Goal: Task Accomplishment & Management: Manage account settings

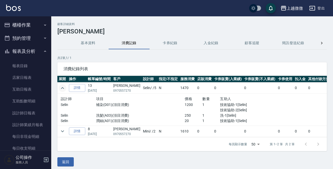
scroll to position [51, 0]
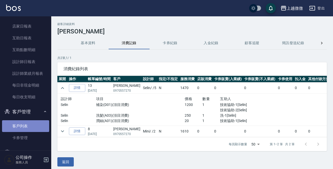
click at [28, 128] on link "客戶列表" at bounding box center [25, 127] width 47 height 12
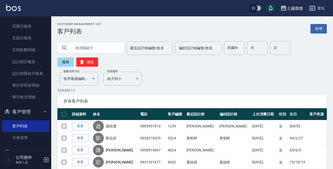
click at [86, 45] on input "text" at bounding box center [96, 48] width 48 height 14
type input "可以"
click at [62, 63] on button "搜尋" at bounding box center [65, 62] width 16 height 9
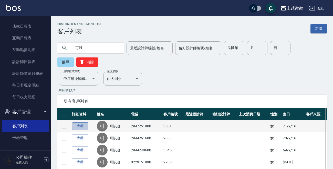
click at [77, 125] on link "查看" at bounding box center [80, 127] width 16 height 8
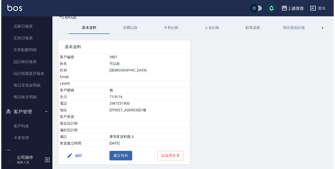
scroll to position [32, 0]
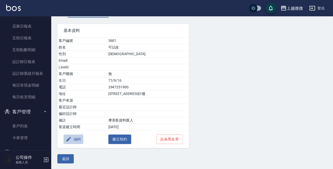
click at [72, 137] on button "編輯" at bounding box center [73, 139] width 20 height 9
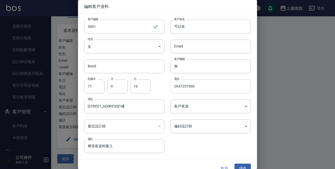
click at [201, 90] on input "2947251900" at bounding box center [211, 87] width 80 height 14
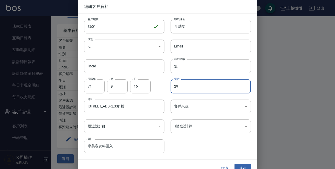
type input "2"
type input "0927955928"
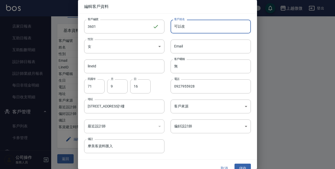
drag, startPoint x: 187, startPoint y: 26, endPoint x: 169, endPoint y: 29, distance: 17.8
click at [171, 29] on input "可以改" at bounding box center [211, 27] width 80 height 14
type input "[PERSON_NAME]"
click at [94, 90] on input "71" at bounding box center [94, 87] width 20 height 14
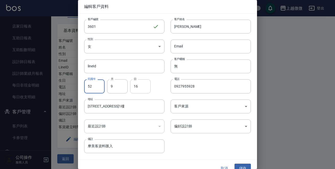
type input "52"
click at [148, 89] on input "16" at bounding box center [140, 87] width 20 height 14
type input "6"
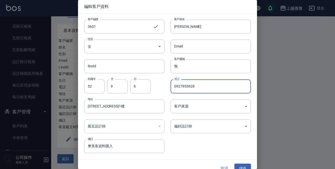
click at [241, 167] on button "儲存" at bounding box center [243, 168] width 16 height 9
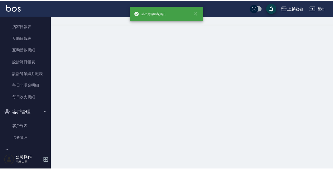
scroll to position [0, 0]
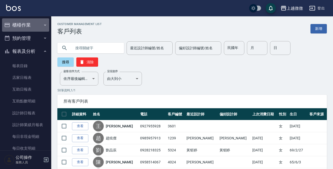
click at [44, 24] on icon "button" at bounding box center [45, 25] width 4 height 4
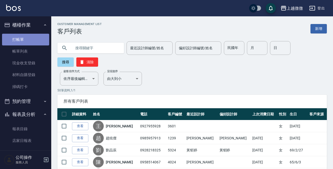
click at [29, 39] on link "打帳單" at bounding box center [25, 40] width 47 height 12
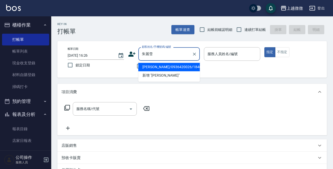
click at [168, 67] on li "[PERSON_NAME]/0936420026/1846" at bounding box center [168, 67] width 61 height 8
type input "[PERSON_NAME]/0936420026/1846"
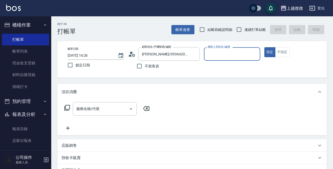
type input "Vivi-6"
click at [131, 107] on icon "Open" at bounding box center [131, 109] width 6 height 6
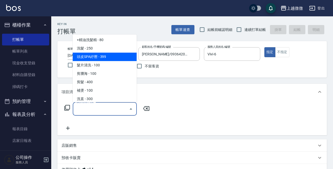
scroll to position [51, 0]
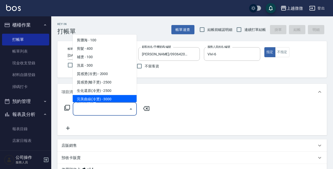
click at [121, 97] on span "完美曲線(冷燙) - 3000" at bounding box center [105, 99] width 64 height 8
type input "完美曲線(冷燙)(C06)"
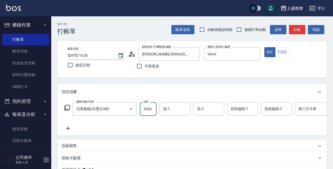
click at [151, 108] on input "3000" at bounding box center [148, 109] width 17 height 14
type input "2625"
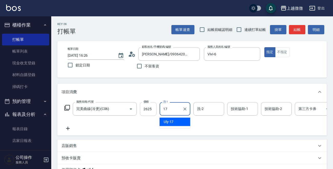
type input "Uly-17"
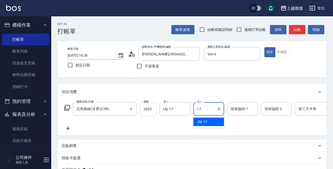
type input "Uly-17"
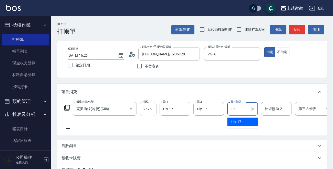
type input "Uly-17"
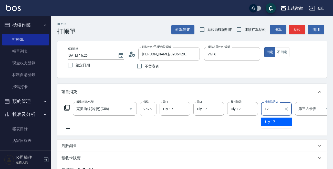
type input "Uly-17"
click at [66, 126] on icon at bounding box center [67, 129] width 13 height 6
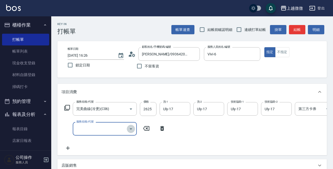
click at [133, 128] on icon "Open" at bounding box center [131, 129] width 6 height 6
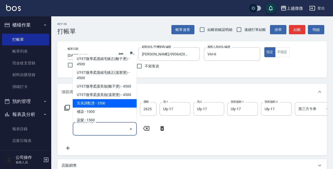
scroll to position [205, 0]
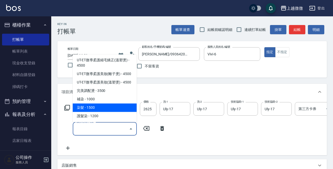
click at [117, 104] on span "染髮 - 1500" at bounding box center [105, 108] width 64 height 8
type input "染髮(D02)"
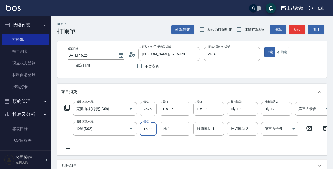
click at [147, 130] on input "1500" at bounding box center [148, 129] width 17 height 14
type input "1725"
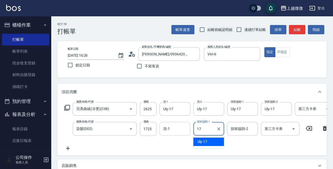
type input "17"
type input "1"
type input "Uly-17"
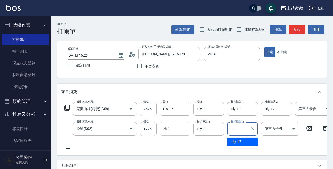
type input "Uly-17"
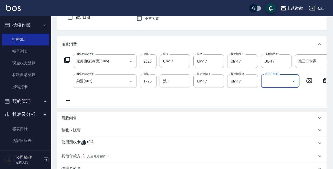
scroll to position [51, 0]
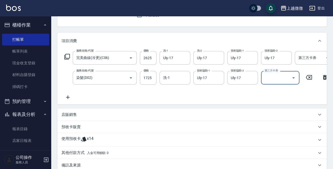
click at [67, 96] on icon at bounding box center [67, 97] width 13 height 6
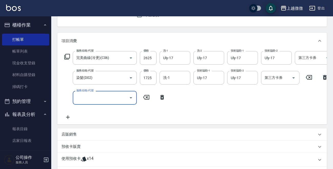
click at [70, 54] on icon at bounding box center [67, 57] width 6 height 6
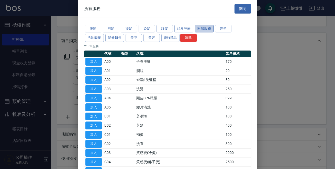
click at [200, 26] on button "附加服務" at bounding box center [204, 29] width 19 height 8
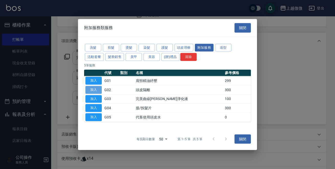
click at [91, 89] on button "加入" at bounding box center [93, 90] width 16 height 8
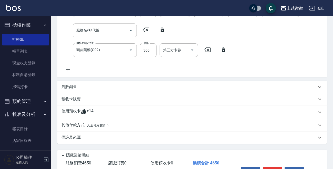
scroll to position [128, 0]
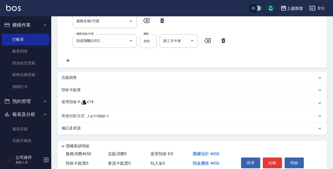
click at [82, 106] on icon at bounding box center [84, 103] width 6 height 6
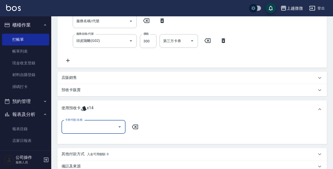
scroll to position [0, 0]
click at [118, 128] on icon "Open" at bounding box center [119, 127] width 6 height 6
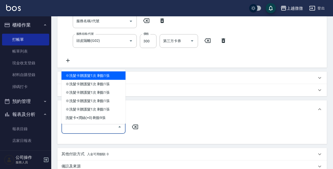
click at [100, 74] on div "※洗髮卡贈護髮1次 剩餘1張" at bounding box center [93, 76] width 64 height 8
type input "※洗髮卡贈護髮1次"
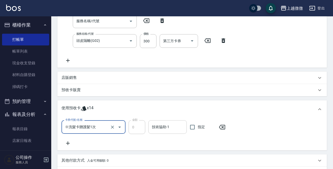
click at [173, 132] on input "技術協助-1" at bounding box center [168, 127] width 34 height 9
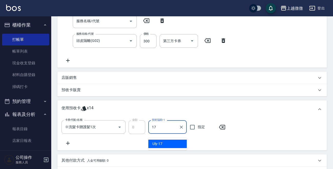
type input "Uly-17"
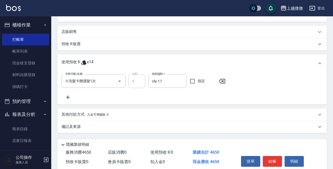
scroll to position [198, 0]
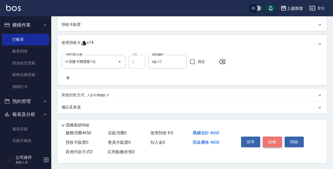
click at [280, 139] on button "結帳" at bounding box center [272, 142] width 19 height 11
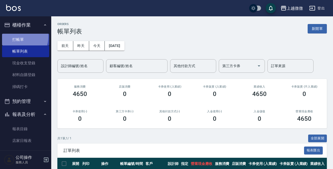
click at [16, 36] on link "打帳單" at bounding box center [25, 40] width 47 height 12
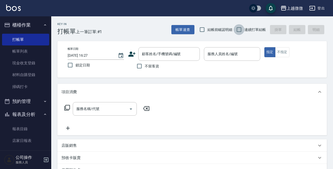
click at [240, 28] on input "連續打單結帳" at bounding box center [238, 29] width 11 height 11
checkbox input "true"
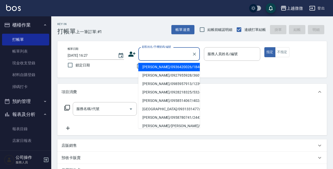
click at [161, 58] on input "顧客姓名/手機號碼/編號" at bounding box center [165, 54] width 49 height 9
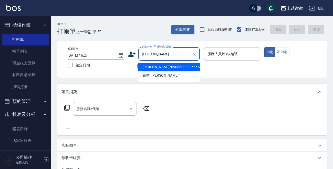
click at [174, 65] on li "[PERSON_NAME]/0908800909/2773" at bounding box center [168, 67] width 61 height 8
type input "[PERSON_NAME]/0908800909/2773"
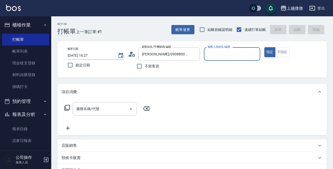
type input "Vivi-6"
click at [130, 107] on icon "Open" at bounding box center [131, 109] width 6 height 6
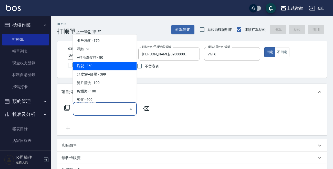
click at [95, 67] on span "洗髮 - 250" at bounding box center [105, 66] width 64 height 8
type input "洗髮(A03)"
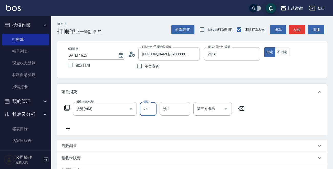
click at [147, 113] on input "250" at bounding box center [148, 109] width 17 height 14
type input "260"
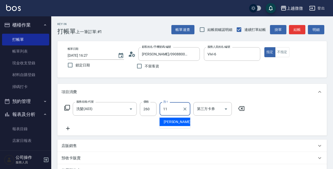
type input "[PERSON_NAME]-11"
click at [67, 128] on icon at bounding box center [67, 129] width 13 height 6
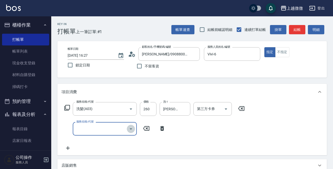
click at [131, 129] on icon "Open" at bounding box center [131, 129] width 3 height 1
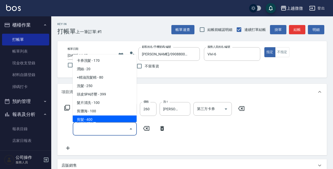
click at [102, 118] on span "剪髮 - 400" at bounding box center [105, 120] width 64 height 8
type input "剪髮(B02)"
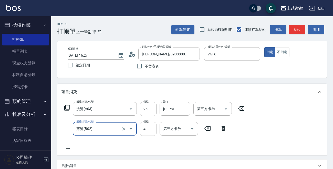
click at [145, 132] on input "400" at bounding box center [148, 129] width 17 height 14
type input "550"
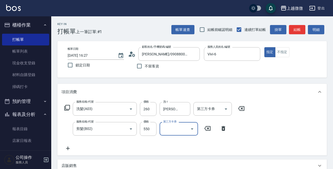
click at [67, 150] on icon at bounding box center [67, 149] width 13 height 6
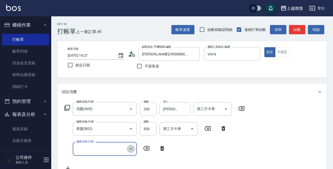
click at [131, 149] on icon "Open" at bounding box center [131, 149] width 3 height 1
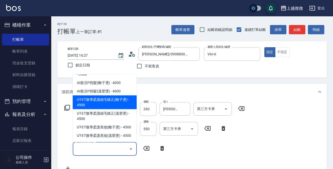
scroll to position [205, 0]
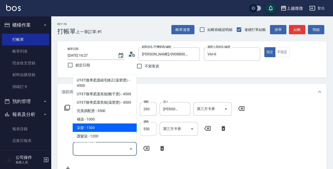
click at [109, 124] on span "染髮 - 1500" at bounding box center [105, 128] width 64 height 8
type input "染髮(D02)"
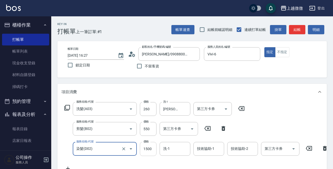
click at [151, 151] on input "1500" at bounding box center [148, 149] width 17 height 14
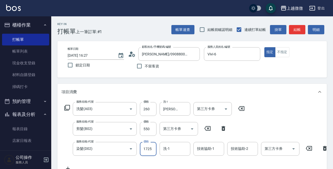
type input "1725"
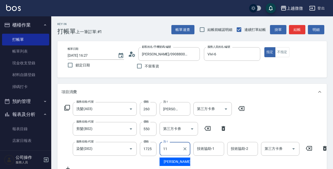
type input "[PERSON_NAME]-11"
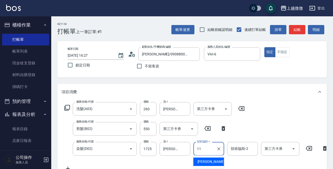
type input "[PERSON_NAME]-11"
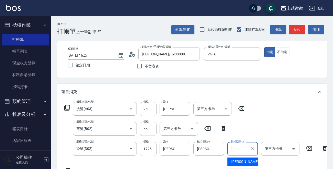
type input "[PERSON_NAME]-11"
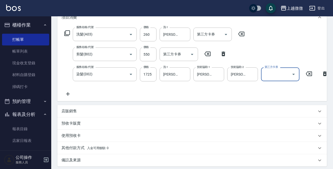
scroll to position [77, 0]
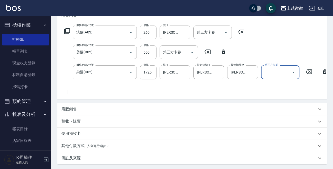
click at [68, 91] on icon at bounding box center [68, 92] width 4 height 4
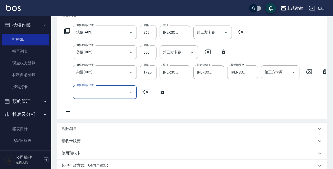
click at [63, 32] on div "服務名稱/代號 洗髮(A03) 服務名稱/代號 價格 260 價格 洗-1 Kristin-11 洗-1 第三方卡券 第三方卡券" at bounding box center [154, 33] width 186 height 14
click at [67, 28] on icon at bounding box center [67, 31] width 6 height 6
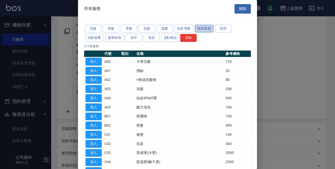
click at [200, 28] on button "附加服務" at bounding box center [204, 29] width 19 height 8
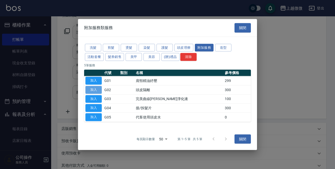
click at [92, 91] on button "加入" at bounding box center [93, 90] width 16 height 8
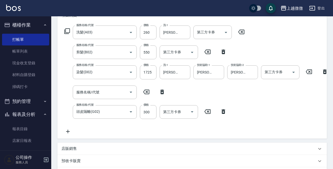
scroll to position [173, 0]
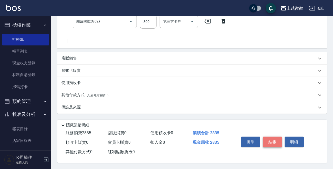
click at [272, 137] on button "結帳" at bounding box center [272, 142] width 19 height 11
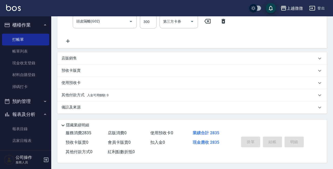
type input "[DATE] 16:29"
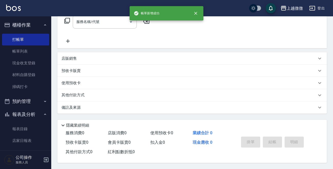
scroll to position [0, 0]
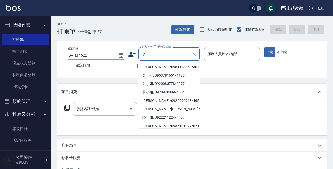
click at [149, 66] on li "[PERSON_NAME]/0981173360/3072" at bounding box center [168, 67] width 61 height 8
type input "[PERSON_NAME]/0981173360/3072"
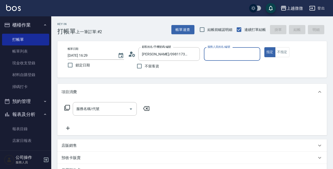
type input "Vivi-6"
click at [130, 108] on icon "Open" at bounding box center [131, 109] width 6 height 6
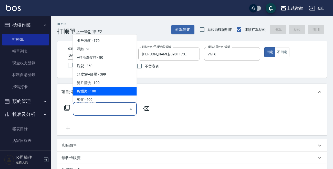
click at [109, 91] on span "剪瀏海 - 100" at bounding box center [105, 91] width 64 height 8
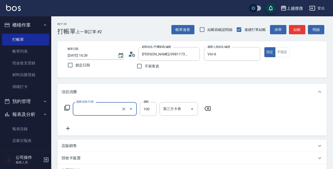
type input "剪瀏海(B01)"
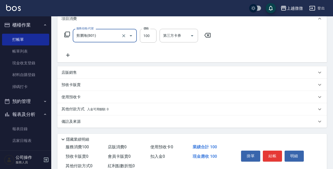
scroll to position [89, 0]
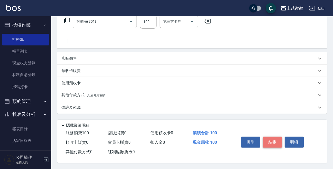
click at [272, 141] on button "結帳" at bounding box center [272, 142] width 19 height 11
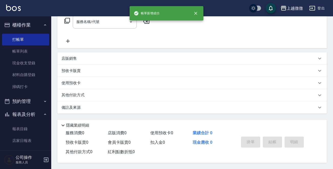
scroll to position [0, 0]
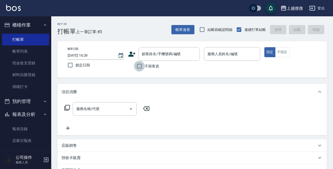
click at [140, 65] on input "不留客資" at bounding box center [139, 66] width 11 height 11
checkbox input "true"
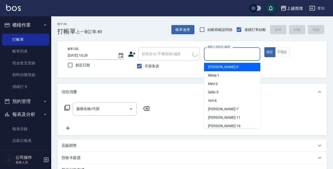
click at [220, 52] on input "服務人員姓名/編號" at bounding box center [232, 54] width 52 height 9
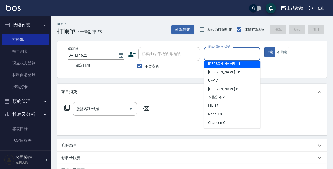
scroll to position [55, 0]
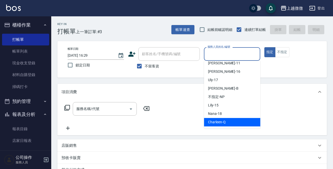
click at [227, 119] on div "Charleen -Q" at bounding box center [232, 122] width 56 height 8
type input "Charleen-Q"
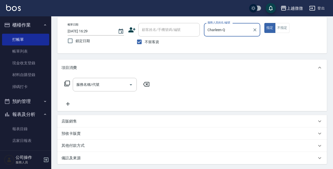
scroll to position [51, 0]
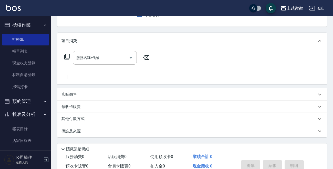
click at [66, 55] on icon at bounding box center [67, 57] width 6 height 6
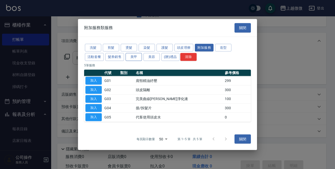
click at [137, 57] on button "美甲" at bounding box center [134, 57] width 16 height 8
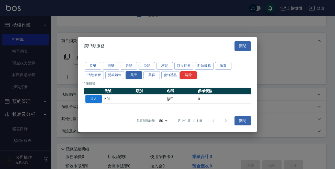
click at [96, 97] on button "加入" at bounding box center [93, 99] width 16 height 8
type input "修甲(K01)"
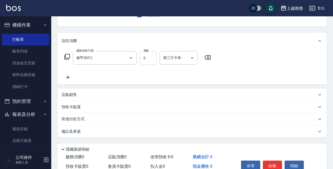
click at [150, 56] on input "0" at bounding box center [148, 58] width 17 height 14
type input "1480"
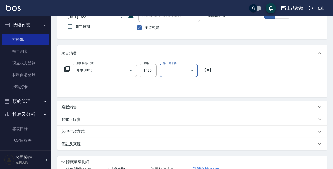
scroll to position [77, 0]
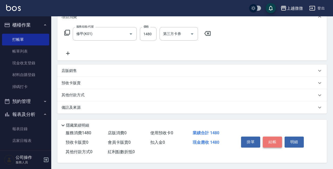
click at [273, 141] on button "結帳" at bounding box center [272, 142] width 19 height 11
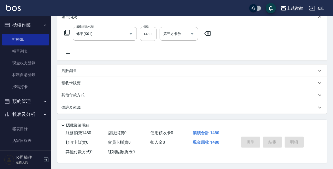
type input "[DATE] 16:30"
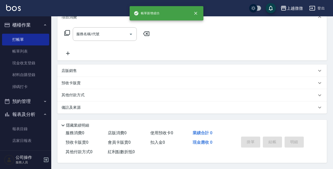
scroll to position [0, 0]
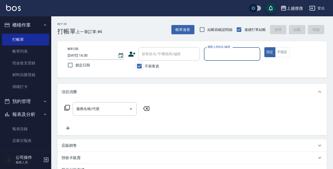
click at [138, 66] on input "不留客資" at bounding box center [139, 66] width 11 height 11
checkbox input "false"
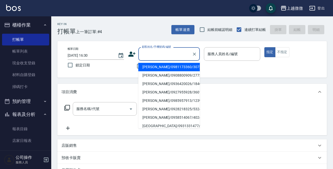
click at [146, 55] on input "顧客姓名/手機號碼/編號" at bounding box center [165, 54] width 49 height 9
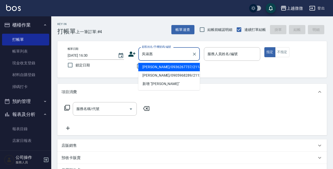
click at [168, 68] on li "[PERSON_NAME]/0936267737/2114" at bounding box center [168, 67] width 61 height 8
type input "[PERSON_NAME]/0936267737/2114"
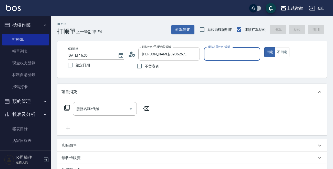
type input "Vivi-6"
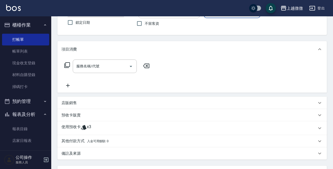
scroll to position [77, 0]
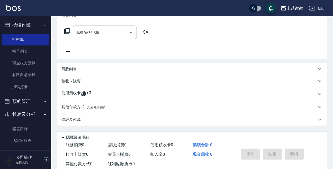
click at [77, 94] on p "使用預收卡" at bounding box center [70, 95] width 19 height 8
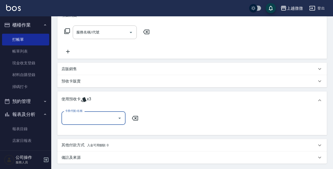
scroll to position [0, 0]
click at [116, 117] on icon "Open" at bounding box center [119, 118] width 6 height 6
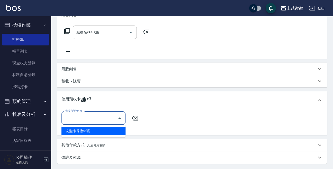
click at [117, 129] on div "洗髮卡 剩餘3張" at bounding box center [93, 131] width 64 height 8
type input "洗髮卡"
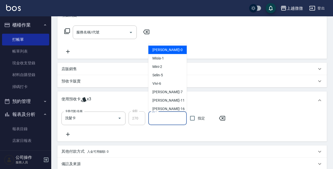
click at [155, 118] on input "洗-1" at bounding box center [168, 118] width 34 height 9
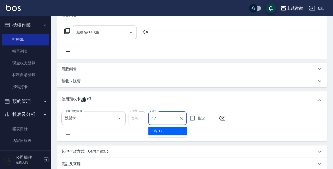
type input "Uly-17"
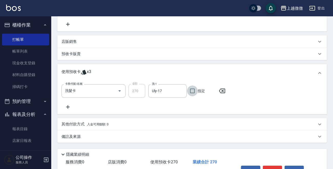
scroll to position [135, 0]
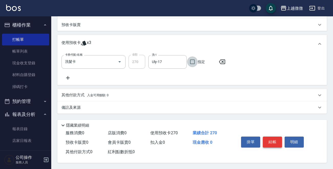
drag, startPoint x: 267, startPoint y: 141, endPoint x: 270, endPoint y: 141, distance: 2.6
click at [268, 141] on button "結帳" at bounding box center [272, 142] width 19 height 11
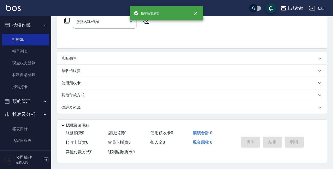
scroll to position [0, 0]
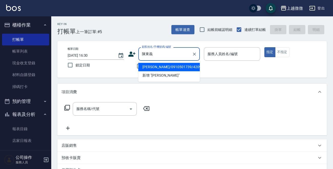
click at [154, 66] on li "[PERSON_NAME]/0910501739/4209" at bounding box center [168, 67] width 61 height 8
type input "[PERSON_NAME]/0910501739/4209"
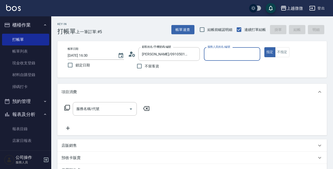
type input "Vivi-6"
click at [130, 110] on icon "Open" at bounding box center [131, 109] width 6 height 6
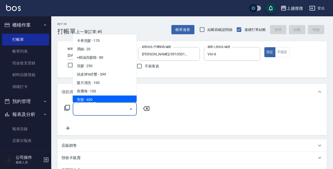
click at [97, 98] on span "剪髮 - 400" at bounding box center [105, 100] width 64 height 8
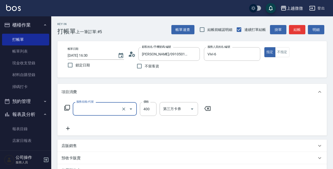
type input "剪髮(B02)"
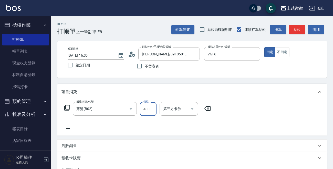
drag, startPoint x: 146, startPoint y: 107, endPoint x: 148, endPoint y: 110, distance: 3.6
click at [146, 107] on input "400" at bounding box center [148, 109] width 17 height 14
type input "500"
click at [209, 135] on div "服務名稱/代號 剪髮(B02) 服務名稱/代號 價格 500 價格 第三方卡券 第三方卡券" at bounding box center [191, 118] width 269 height 36
click at [68, 127] on icon at bounding box center [67, 129] width 13 height 6
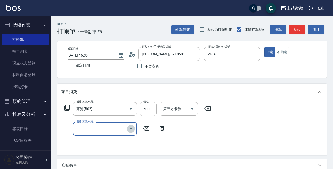
click at [133, 130] on icon "Open" at bounding box center [131, 129] width 6 height 6
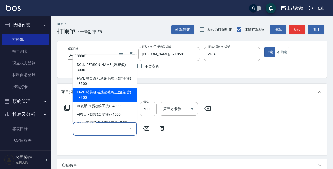
scroll to position [179, 0]
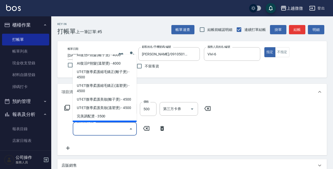
click at [102, 121] on span "補染 - 1000" at bounding box center [105, 125] width 64 height 8
type input "補染(D01)"
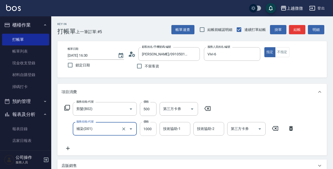
click at [151, 131] on input "1000" at bounding box center [148, 129] width 17 height 14
type input "500"
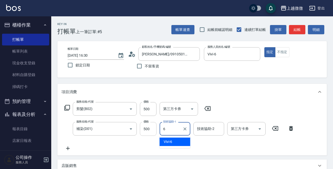
type input "Vivi-6"
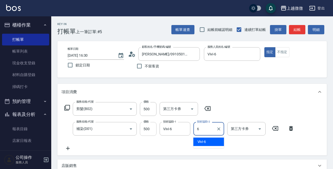
type input "Vivi-6"
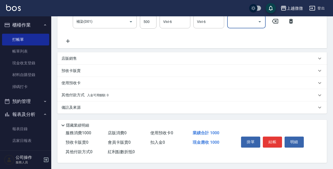
scroll to position [109, 0]
click at [277, 140] on button "結帳" at bounding box center [272, 142] width 19 height 11
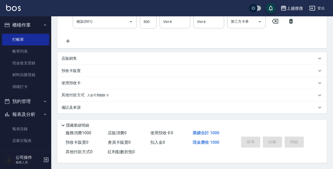
type input "[DATE] 16:31"
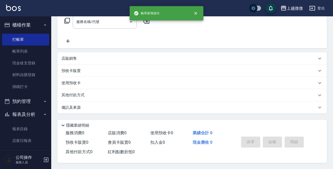
scroll to position [0, 0]
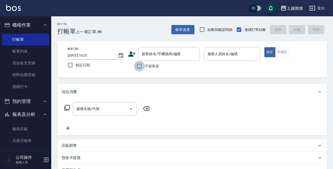
click at [140, 67] on input "不留客資" at bounding box center [139, 66] width 11 height 11
checkbox input "true"
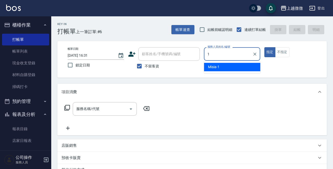
type input "Misia-1"
type button "true"
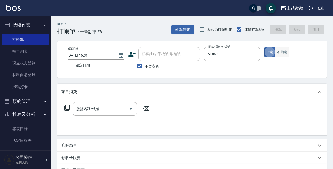
click at [282, 48] on button "不指定" at bounding box center [282, 52] width 14 height 10
click at [131, 110] on icon "Open" at bounding box center [131, 109] width 6 height 6
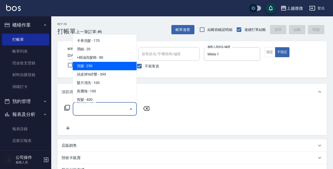
drag, startPoint x: 104, startPoint y: 66, endPoint x: 110, endPoint y: 75, distance: 10.0
click at [105, 66] on span "洗髮 - 250" at bounding box center [105, 66] width 64 height 8
type input "洗髮(A03)"
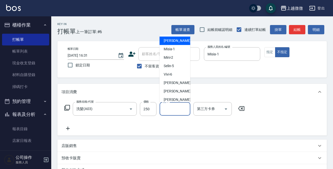
click at [170, 111] on input "洗-1" at bounding box center [175, 109] width 26 height 9
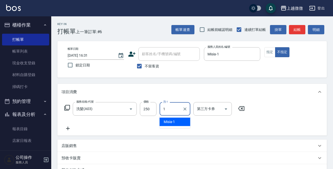
type input "Misia-1"
click at [69, 127] on icon at bounding box center [67, 129] width 13 height 6
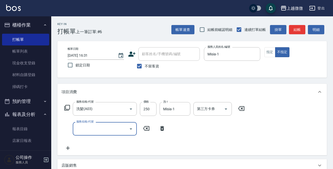
click at [132, 128] on icon "Open" at bounding box center [131, 129] width 6 height 6
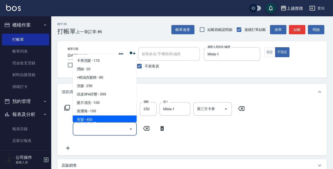
click at [116, 120] on span "剪髮 - 400" at bounding box center [105, 120] width 64 height 8
type input "剪髮(B02)"
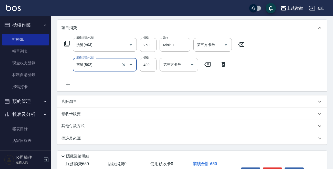
scroll to position [97, 0]
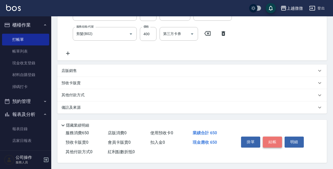
click at [277, 138] on button "結帳" at bounding box center [272, 142] width 19 height 11
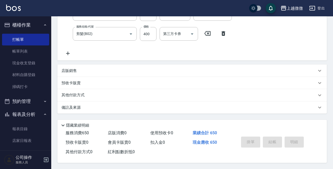
scroll to position [0, 0]
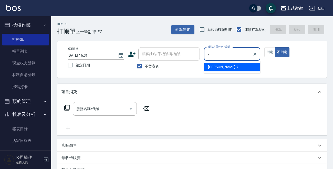
type input "[PERSON_NAME]-7"
type button "false"
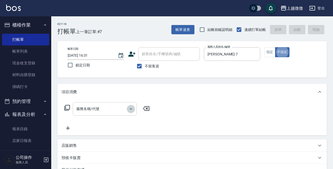
click at [132, 108] on icon "Open" at bounding box center [131, 109] width 6 height 6
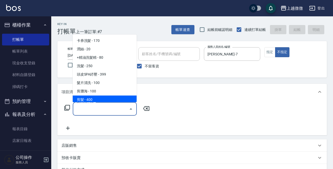
click at [106, 98] on span "剪髮 - 400" at bounding box center [105, 100] width 64 height 8
type input "剪髮(B02)"
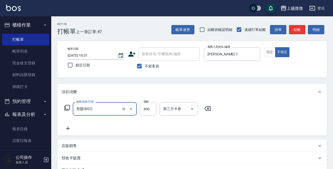
click at [69, 127] on icon at bounding box center [67, 129] width 13 height 6
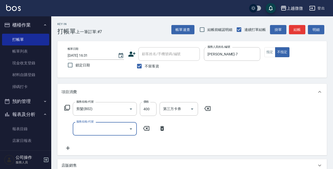
click at [131, 127] on icon "Open" at bounding box center [131, 129] width 6 height 6
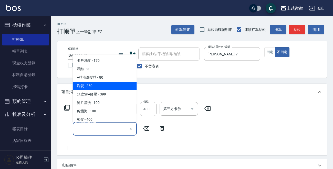
click at [108, 85] on span "洗髮 - 250" at bounding box center [105, 86] width 64 height 8
type input "洗髮(A03)"
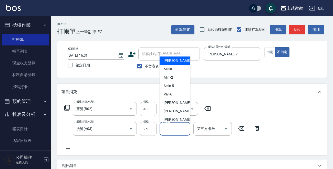
click at [173, 131] on input "洗-1" at bounding box center [175, 129] width 26 height 9
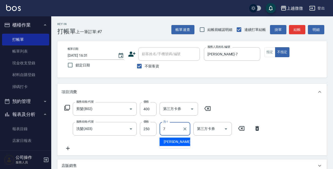
type input "[PERSON_NAME]-7"
click at [263, 123] on div "服務名稱/代號 洗髮(A03) 服務名稱/代號 價格 250 價格 洗-1 [PERSON_NAME]-7 洗-1 第三方卡券 第三方卡券" at bounding box center [162, 129] width 202 height 14
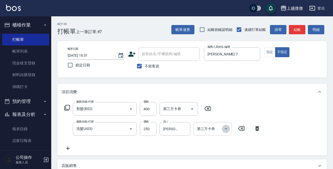
click at [223, 128] on icon "Open" at bounding box center [226, 129] width 6 height 6
click at [253, 92] on div "項目消費" at bounding box center [188, 92] width 255 height 5
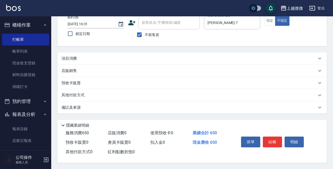
scroll to position [33, 0]
click at [71, 54] on div "項目消費" at bounding box center [191, 58] width 269 height 12
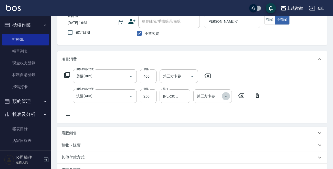
click at [225, 97] on icon "Open" at bounding box center [226, 96] width 6 height 6
click at [259, 135] on div "店販銷售" at bounding box center [188, 133] width 255 height 5
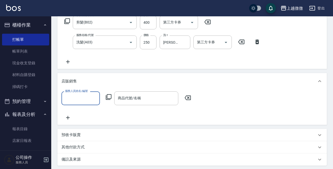
scroll to position [135, 0]
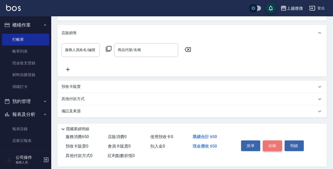
click at [276, 143] on button "結帳" at bounding box center [272, 146] width 19 height 11
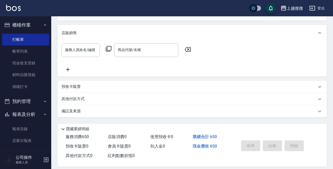
type input "[DATE] 16:34"
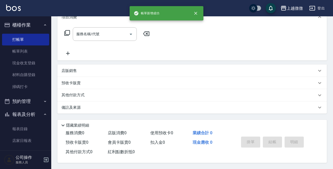
scroll to position [0, 0]
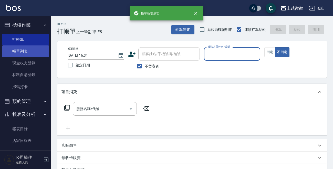
click at [24, 51] on link "帳單列表" at bounding box center [25, 52] width 47 height 12
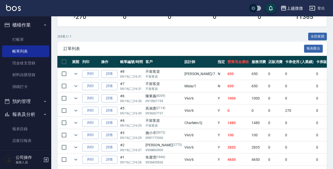
scroll to position [102, 0]
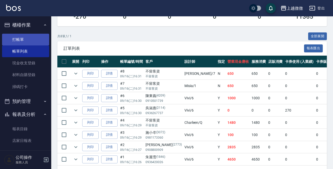
click at [10, 38] on link "打帳單" at bounding box center [25, 40] width 47 height 12
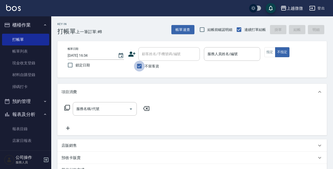
click at [138, 66] on input "不留客資" at bounding box center [139, 66] width 11 height 11
checkbox input "false"
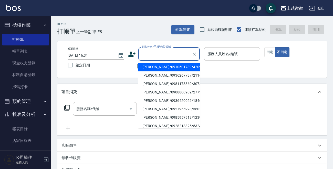
click at [142, 55] on input "顧客姓名/手機號碼/編號" at bounding box center [165, 54] width 49 height 9
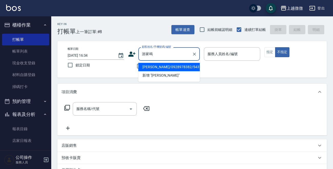
click at [175, 67] on li "[PERSON_NAME]/0928978382/5431" at bounding box center [168, 67] width 61 height 8
type input "[PERSON_NAME]/0928978382/5431"
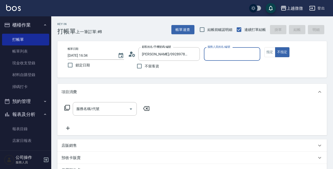
type input "[PERSON_NAME]-7"
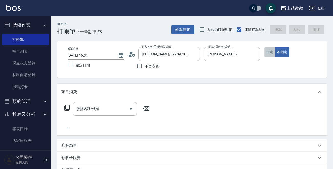
click at [267, 51] on button "指定" at bounding box center [269, 52] width 11 height 10
click at [131, 109] on icon "Open" at bounding box center [131, 109] width 3 height 1
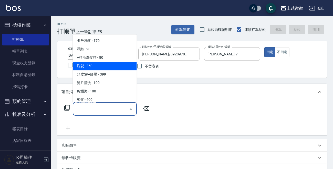
click at [108, 65] on span "洗髮 - 250" at bounding box center [105, 66] width 64 height 8
type input "洗髮(A03)"
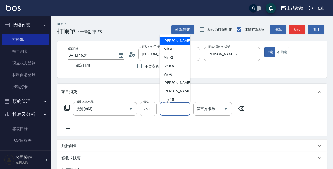
click at [173, 108] on input "洗-1" at bounding box center [175, 109] width 26 height 9
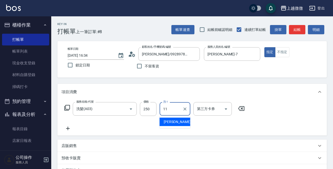
type input "[PERSON_NAME]-11"
click at [68, 129] on icon at bounding box center [68, 129] width 4 height 4
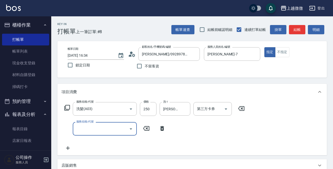
click at [131, 130] on icon "Open" at bounding box center [131, 129] width 6 height 6
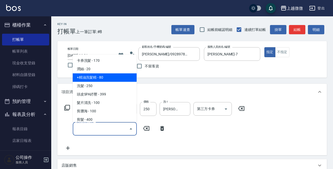
click at [114, 77] on span "+精油洗髮精 - 80" at bounding box center [105, 78] width 64 height 8
type input "+精油洗髮精(A02)"
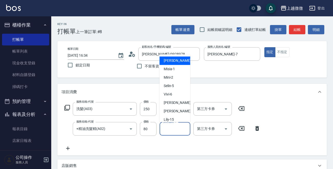
click at [168, 131] on input "技術協助-1" at bounding box center [175, 129] width 26 height 9
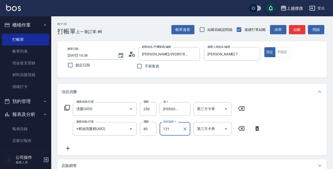
type input "121"
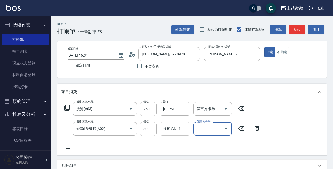
click at [160, 130] on div "技術協助-1" at bounding box center [174, 129] width 31 height 14
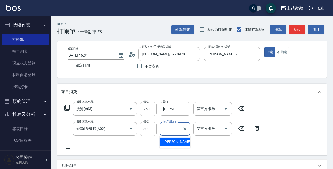
type input "11"
type input "[PERSON_NAME]-11"
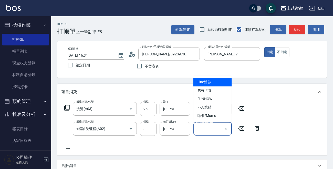
click at [66, 147] on icon at bounding box center [67, 149] width 13 height 6
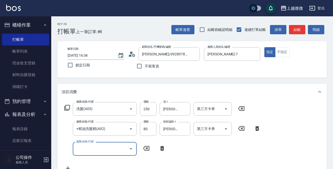
click at [130, 149] on icon "Open" at bounding box center [131, 149] width 3 height 1
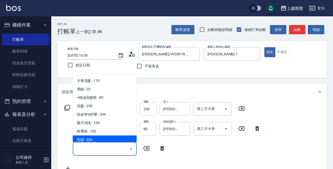
click at [113, 139] on span "剪髮 - 400" at bounding box center [105, 140] width 64 height 8
type input "剪髮(B02)"
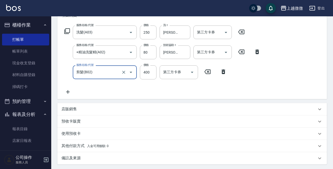
scroll to position [128, 0]
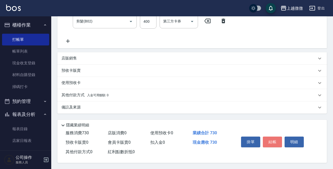
click at [278, 143] on button "結帳" at bounding box center [272, 142] width 19 height 11
click at [278, 143] on div "掛單 結帳 明細" at bounding box center [272, 143] width 67 height 16
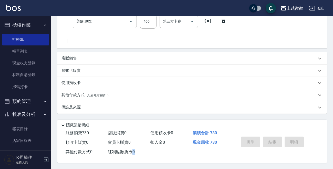
type input "[DATE] 16:37"
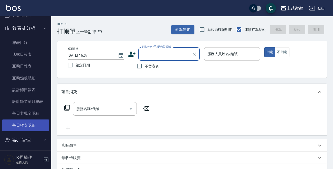
scroll to position [102, 0]
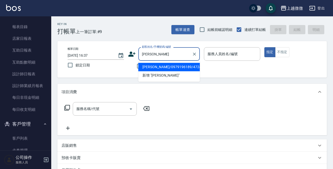
click at [151, 69] on li "[PERSON_NAME]/0979196189/4724" at bounding box center [168, 67] width 61 height 8
type input "[PERSON_NAME]/0979196189/4724"
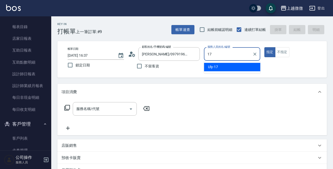
type input "Uly-17"
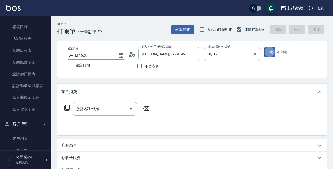
type button "true"
click at [283, 51] on button "不指定" at bounding box center [282, 52] width 14 height 10
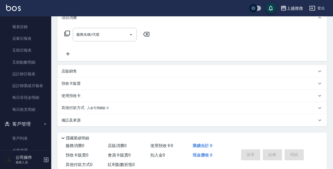
scroll to position [77, 0]
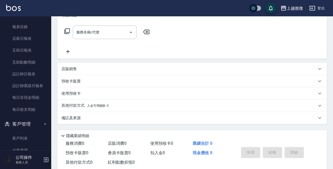
click at [64, 68] on p "店販銷售" at bounding box center [68, 69] width 15 height 5
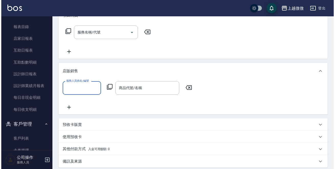
scroll to position [0, 0]
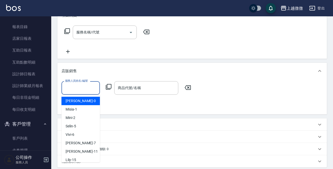
click at [88, 87] on input "服務人員姓名/編號" at bounding box center [81, 88] width 34 height 9
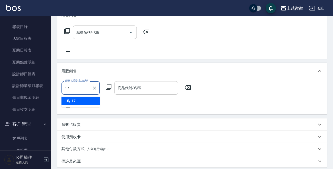
type input "Uly-17"
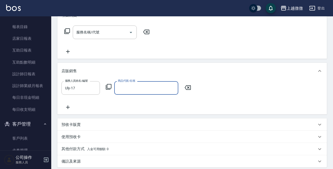
click at [109, 86] on icon at bounding box center [108, 87] width 6 height 6
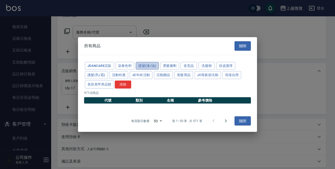
click at [146, 66] on button "護髮(液/油)" at bounding box center [147, 66] width 23 height 8
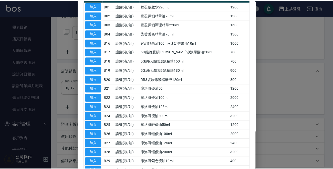
scroll to position [117, 0]
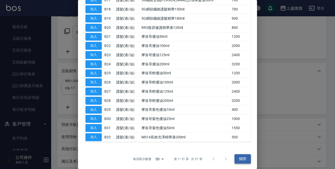
click at [239, 157] on button "關閉" at bounding box center [243, 159] width 16 height 9
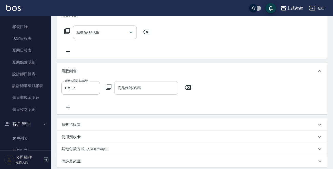
click at [121, 88] on div "商品代號/名稱 商品代號/名稱" at bounding box center [146, 88] width 64 height 14
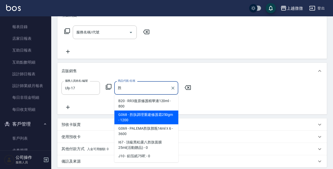
click at [136, 104] on span "B20 - RR3復原修護精華液120ml - 800" at bounding box center [146, 104] width 64 height 14
type input "RR3復原修護精華液120ml"
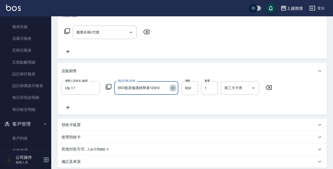
click at [172, 88] on icon "Clear" at bounding box center [172, 88] width 3 height 3
click at [131, 87] on input "商品代號/名稱" at bounding box center [145, 88] width 59 height 9
type input "ㄕㄥ"
type input "g"
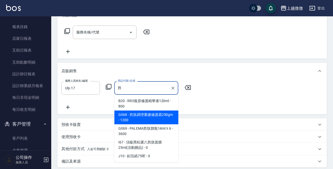
drag, startPoint x: 126, startPoint y: 90, endPoint x: 112, endPoint y: 89, distance: 13.9
click at [112, 89] on div "服務人員姓名/編號 Uly-17 服務人員姓名/編號 商品代號/名稱 胜 商品代號/名稱" at bounding box center [127, 88] width 133 height 14
type input "胜"
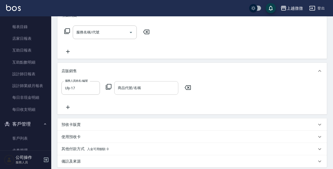
click at [131, 87] on div "商品代號/名稱 商品代號/名稱" at bounding box center [146, 88] width 64 height 14
click at [131, 87] on input "商品代號/名稱" at bounding box center [145, 88] width 59 height 9
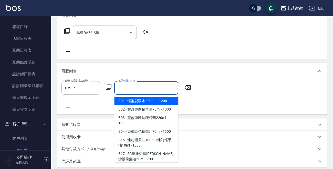
type input "ㄕ"
type input "g"
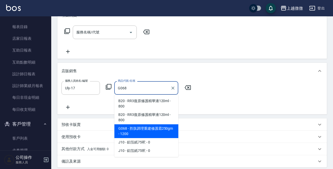
click at [150, 131] on span "G068 - 胜肽調理重建修護霜250gm - 1200" at bounding box center [146, 132] width 64 height 14
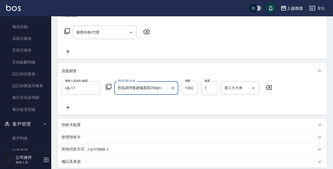
type input "胜肽調理重建修護霜250gm"
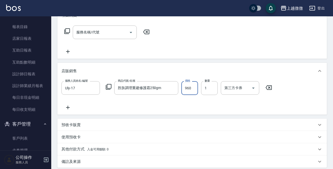
type input "960"
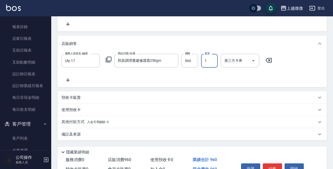
scroll to position [132, 0]
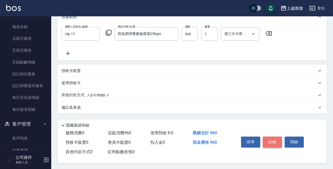
click at [274, 140] on button "結帳" at bounding box center [272, 142] width 19 height 11
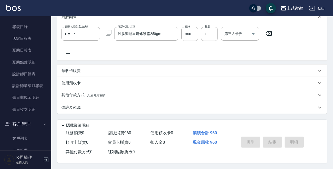
type input "[DATE] 16:40"
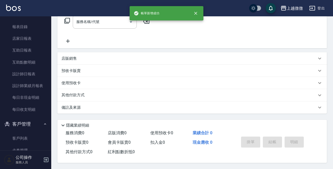
scroll to position [0, 0]
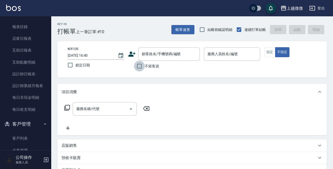
click at [143, 69] on input "不留客資" at bounding box center [139, 66] width 11 height 11
checkbox input "true"
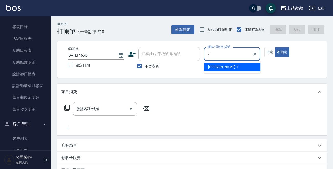
type input "[PERSON_NAME]-7"
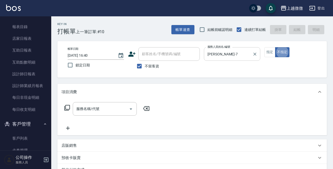
type button "false"
click at [267, 53] on button "指定" at bounding box center [269, 52] width 11 height 10
click at [130, 109] on icon "Open" at bounding box center [131, 109] width 6 height 6
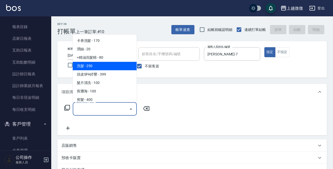
click at [110, 69] on span "洗髮 - 250" at bounding box center [105, 66] width 64 height 8
type input "洗髮(A03)"
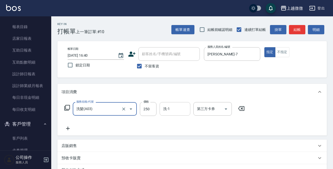
click at [166, 111] on input "洗-1" at bounding box center [175, 109] width 26 height 9
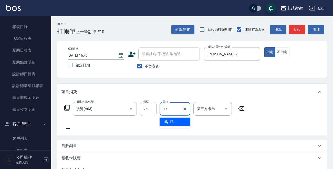
type input "Uly-17"
click at [68, 128] on icon at bounding box center [67, 129] width 13 height 6
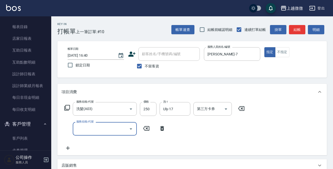
click at [130, 127] on icon "Open" at bounding box center [131, 129] width 6 height 6
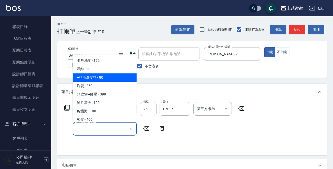
click at [108, 78] on span "+精油洗髮精 - 80" at bounding box center [105, 78] width 64 height 8
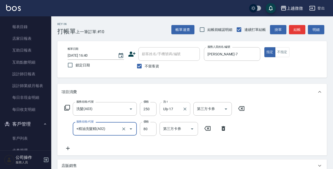
type input "+精油洗髮精(A02)"
click at [184, 130] on input "技術協助-1" at bounding box center [175, 129] width 26 height 9
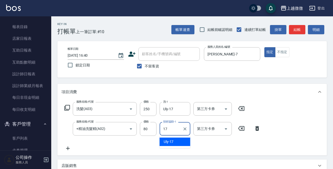
type input "Uly-17"
click at [68, 148] on icon at bounding box center [67, 149] width 13 height 6
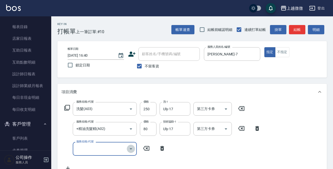
click at [129, 148] on icon "Open" at bounding box center [131, 149] width 6 height 6
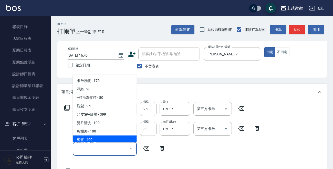
click at [116, 136] on span "剪髮 - 400" at bounding box center [105, 140] width 64 height 8
type input "剪髮(B02)"
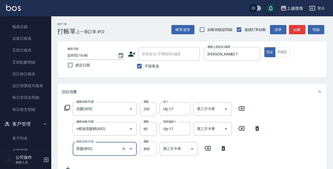
click at [150, 151] on input "400" at bounding box center [148, 149] width 17 height 14
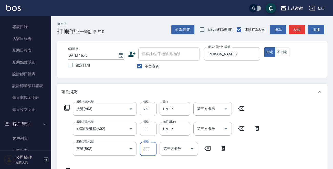
type input "300"
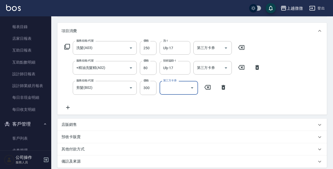
scroll to position [116, 0]
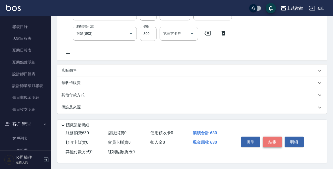
click at [276, 144] on button "結帳" at bounding box center [272, 142] width 19 height 11
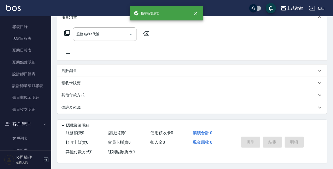
scroll to position [0, 0]
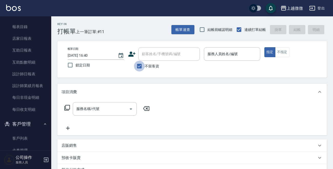
click at [138, 67] on input "不留客資" at bounding box center [139, 66] width 11 height 11
checkbox input "false"
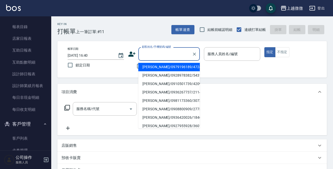
click at [148, 53] on input "顧客姓名/手機號碼/編號" at bounding box center [165, 54] width 49 height 9
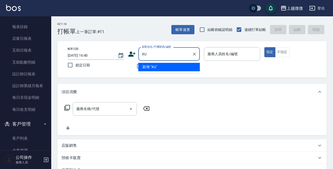
type input "X"
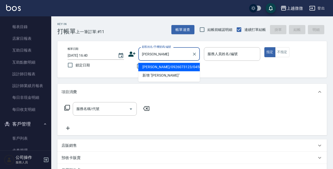
click at [175, 66] on li "[PERSON_NAME]/0926073123/0458" at bounding box center [168, 67] width 61 height 8
type input "[PERSON_NAME]/0926073123/0458"
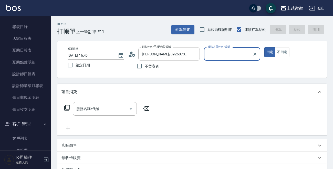
type input "[PERSON_NAME]-7"
click at [130, 108] on icon "Open" at bounding box center [131, 109] width 6 height 6
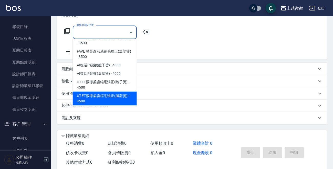
scroll to position [89, 0]
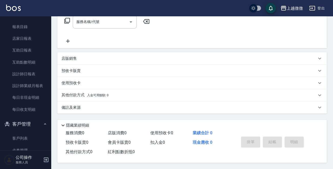
click at [188, 102] on div "備註及來源" at bounding box center [191, 108] width 269 height 12
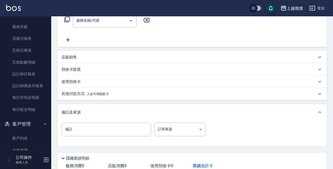
click at [76, 56] on p "店販銷售" at bounding box center [68, 57] width 15 height 5
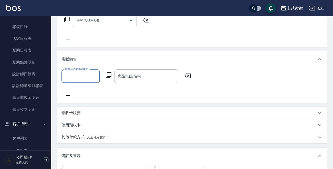
scroll to position [0, 0]
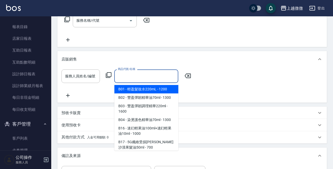
click at [129, 77] on input "商品代號/名稱" at bounding box center [145, 76] width 59 height 9
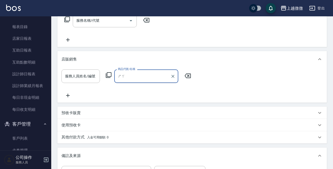
type input "沙"
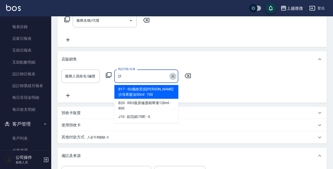
click at [171, 76] on icon "Clear" at bounding box center [172, 76] width 5 height 5
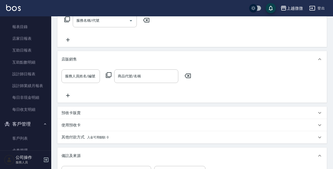
click at [190, 75] on icon at bounding box center [187, 76] width 13 height 6
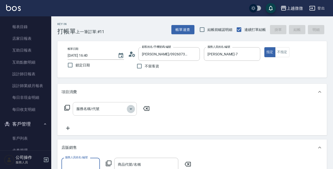
click at [130, 107] on icon "Open" at bounding box center [131, 109] width 6 height 6
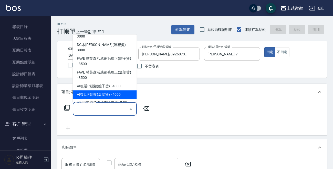
scroll to position [26, 0]
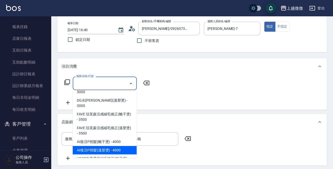
click at [122, 146] on span "AI復活P朔髮(溫塑燙) - 4000" at bounding box center [105, 150] width 64 height 8
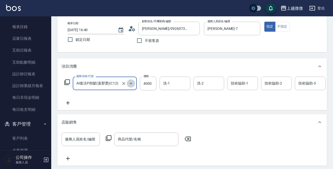
click at [131, 82] on icon "Open" at bounding box center [131, 84] width 6 height 6
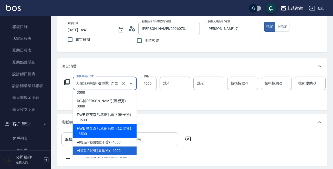
scroll to position [140, 0]
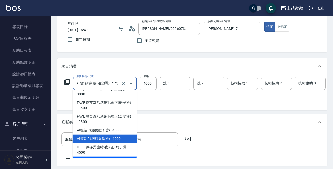
click at [124, 157] on span "UT-ET微導柔護縮毛矯正(溫塑燙) - 4500" at bounding box center [105, 164] width 64 height 14
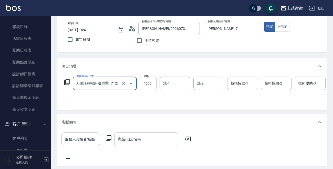
type input "UT-ET微導柔護縮毛矯正(溫塑燙)(C14)"
click at [150, 81] on input "4500" at bounding box center [148, 84] width 17 height 14
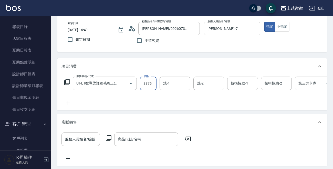
type input "3375"
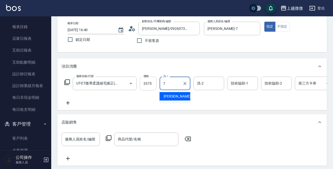
type input "[PERSON_NAME]-7"
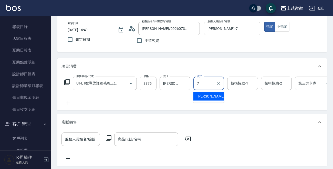
type input "[PERSON_NAME]-7"
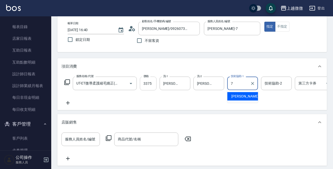
type input "[PERSON_NAME]-7"
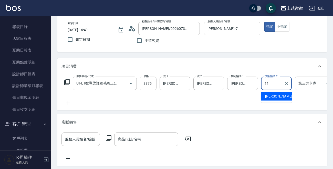
type input "[PERSON_NAME]-11"
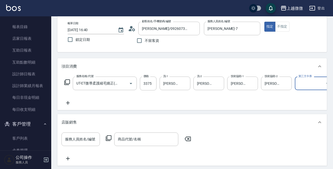
scroll to position [51, 0]
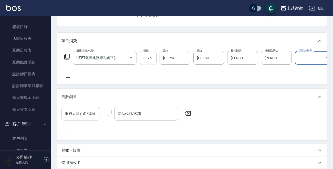
click at [73, 121] on div "服務人員姓名/編號" at bounding box center [80, 114] width 38 height 14
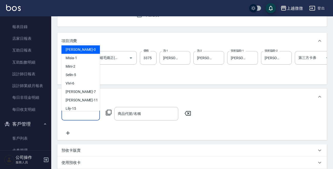
click at [73, 121] on div "服務人員姓名/編號" at bounding box center [80, 114] width 38 height 14
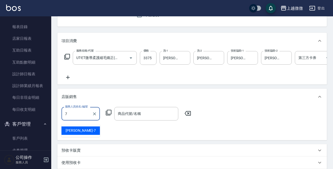
type input "[PERSON_NAME]-7"
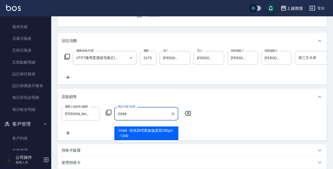
click at [126, 130] on span "G068 - 胜肽調理重建修護霜250gm - 1200" at bounding box center [146, 134] width 64 height 14
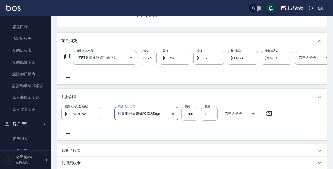
type input "胜肽調理重建修護霜250gm"
click at [192, 118] on input "1200" at bounding box center [189, 114] width 17 height 14
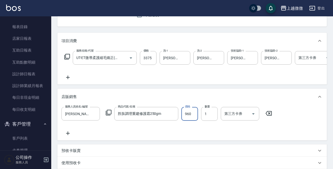
type input "960"
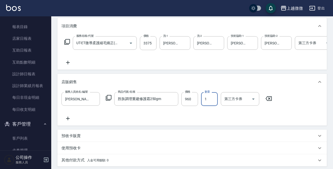
scroll to position [171, 0]
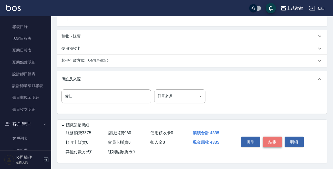
click at [271, 138] on button "結帳" at bounding box center [272, 142] width 19 height 11
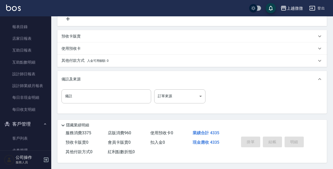
type input "[DATE] 17:23"
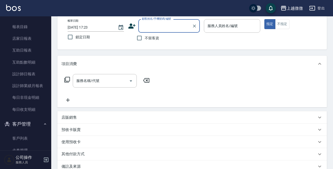
scroll to position [77, 0]
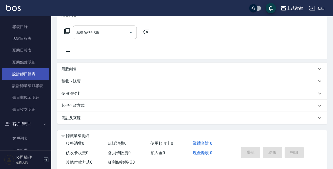
click at [32, 73] on link "設計師日報表" at bounding box center [25, 74] width 47 height 12
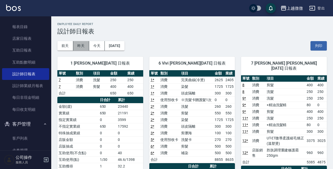
click at [78, 44] on button "昨天" at bounding box center [81, 45] width 16 height 9
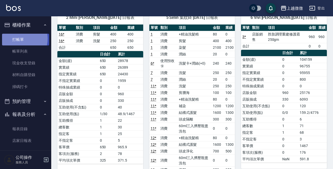
click at [19, 39] on link "打帳單" at bounding box center [25, 40] width 47 height 12
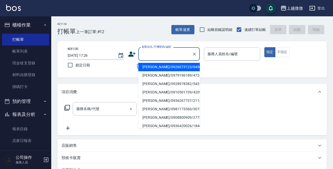
click at [158, 54] on input "顧客姓名/手機號碼/編號" at bounding box center [165, 54] width 49 height 9
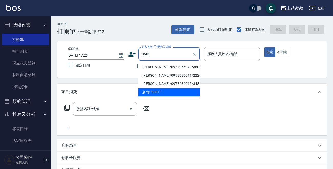
click at [155, 65] on li "[PERSON_NAME]/0927955928/3601" at bounding box center [168, 67] width 61 height 8
type input "[PERSON_NAME]/0927955928/3601"
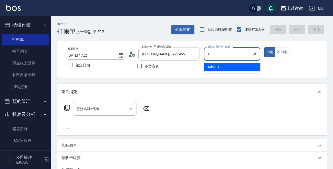
type input "Misia-1"
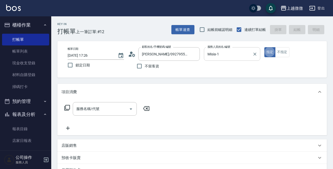
type button "true"
click at [130, 110] on icon "Open" at bounding box center [131, 109] width 6 height 6
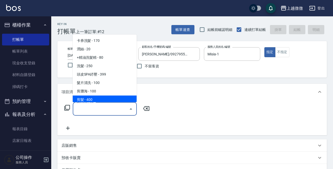
click at [99, 98] on span "剪髮 - 400" at bounding box center [105, 100] width 64 height 8
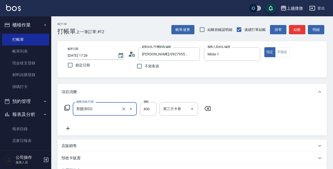
type input "剪髮(B02)"
click at [68, 130] on icon at bounding box center [68, 129] width 4 height 4
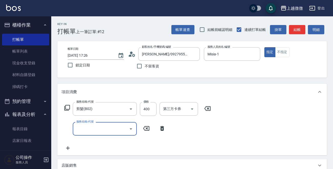
click at [130, 130] on icon "Open" at bounding box center [131, 129] width 6 height 6
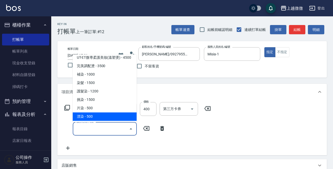
scroll to position [230, 0]
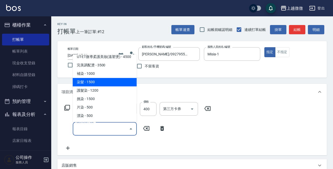
click at [99, 78] on span "染髮 - 1500" at bounding box center [105, 82] width 64 height 8
type input "染髮(D02)"
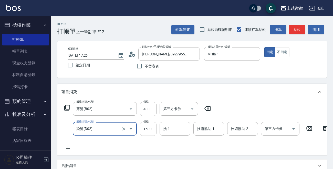
drag, startPoint x: 148, startPoint y: 130, endPoint x: 154, endPoint y: 131, distance: 6.5
click at [148, 130] on input "1500" at bounding box center [148, 129] width 17 height 14
type input "1875"
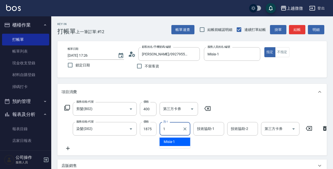
type input "Misia-1"
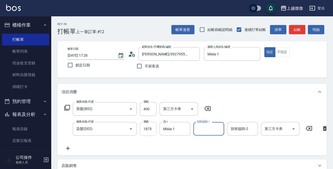
type input "0"
type input "Misia-1"
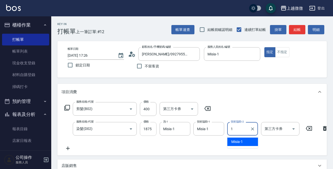
type input "Misia-1"
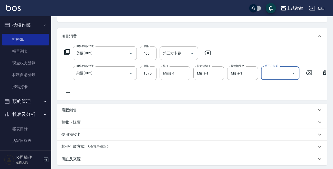
scroll to position [113, 0]
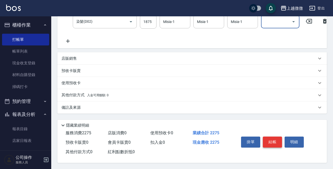
click at [276, 143] on button "結帳" at bounding box center [272, 142] width 19 height 11
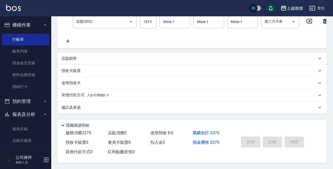
type input "[DATE] 17:28"
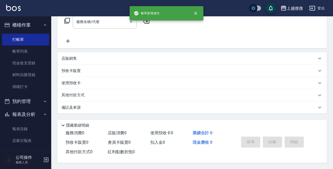
scroll to position [0, 0]
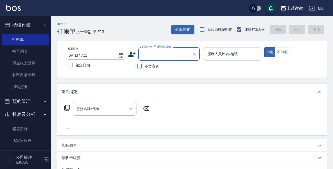
click at [137, 63] on input "不留客資" at bounding box center [139, 66] width 11 height 11
checkbox input "true"
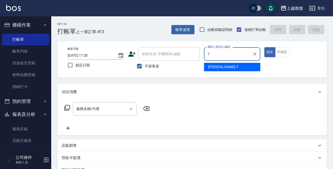
type input "[PERSON_NAME]-7"
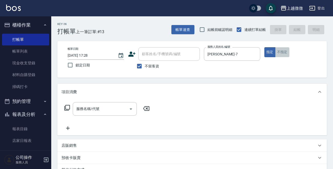
click at [281, 53] on button "不指定" at bounding box center [282, 52] width 14 height 10
click at [134, 109] on button "Open" at bounding box center [131, 109] width 8 height 8
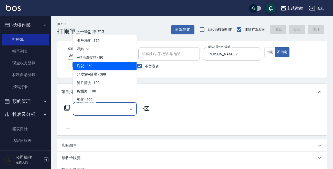
click at [107, 65] on span "洗髮 - 250" at bounding box center [105, 66] width 64 height 8
type input "洗髮(A03)"
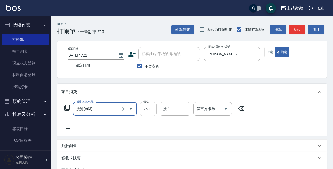
drag, startPoint x: 146, startPoint y: 106, endPoint x: 156, endPoint y: 108, distance: 10.6
click at [146, 106] on input "250" at bounding box center [148, 109] width 17 height 14
type input "300"
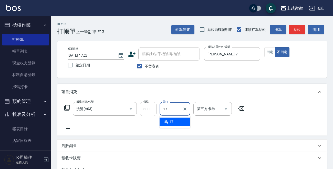
type input "Uly-17"
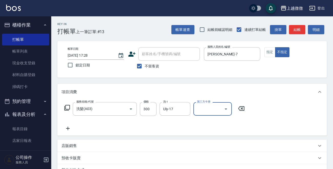
click at [69, 128] on icon at bounding box center [67, 129] width 13 height 6
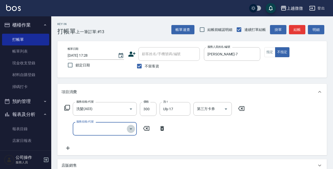
click at [131, 128] on icon "Open" at bounding box center [131, 129] width 6 height 6
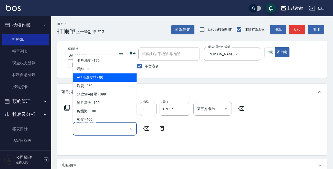
click at [105, 77] on span "+精油洗髮精 - 80" at bounding box center [105, 78] width 64 height 8
type input "+精油洗髮精(A02)"
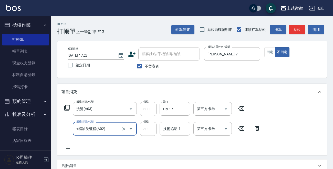
click at [166, 130] on div "技術協助-1 技術協助-1" at bounding box center [174, 129] width 31 height 14
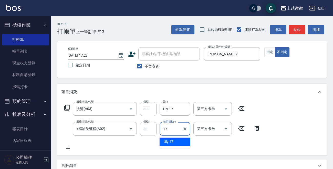
type input "Uly-17"
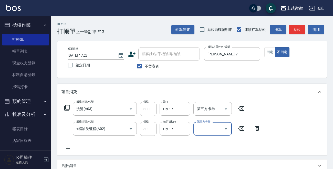
click at [65, 149] on icon at bounding box center [67, 149] width 13 height 6
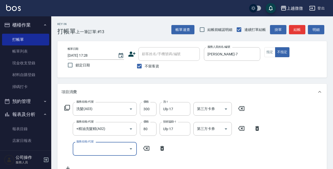
click at [130, 148] on icon "Open" at bounding box center [131, 149] width 6 height 6
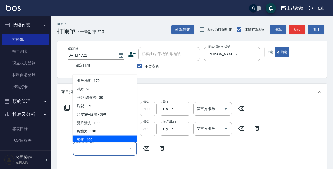
click at [118, 141] on span "剪髮 - 400" at bounding box center [105, 140] width 64 height 8
type input "剪髮(B02)"
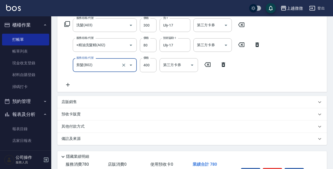
scroll to position [116, 0]
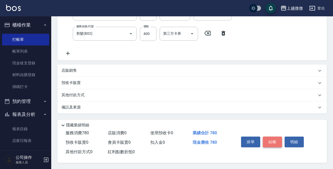
click at [275, 141] on button "結帳" at bounding box center [272, 142] width 19 height 11
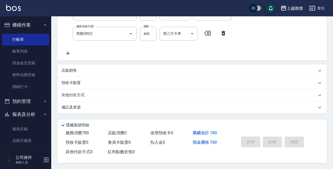
type input "[DATE] 17:30"
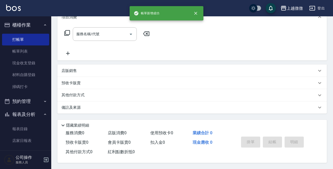
scroll to position [0, 0]
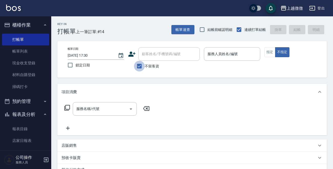
drag, startPoint x: 138, startPoint y: 69, endPoint x: 139, endPoint y: 65, distance: 4.1
click at [138, 68] on input "不留客資" at bounding box center [139, 66] width 11 height 11
checkbox input "false"
click at [149, 55] on input "顧客姓名/手機號碼/編號" at bounding box center [165, 54] width 49 height 9
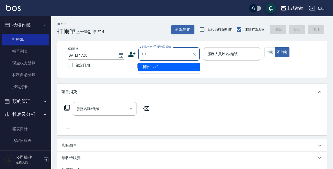
type input "C"
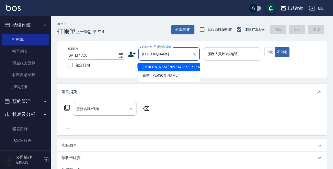
click at [150, 66] on li "[PERSON_NAME]/0921423680/1218" at bounding box center [168, 67] width 61 height 8
type input "[PERSON_NAME]/0921423680/1218"
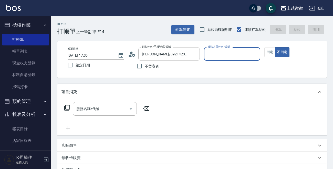
type input "Vivi-6"
click at [268, 51] on button "指定" at bounding box center [269, 52] width 11 height 10
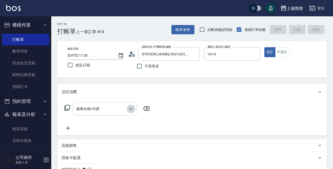
click at [133, 110] on icon "Open" at bounding box center [131, 109] width 6 height 6
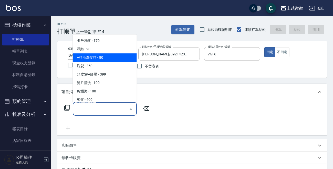
click at [106, 56] on span "+精油洗髮精 - 80" at bounding box center [105, 57] width 64 height 8
type input "+精油洗髮精(A02)"
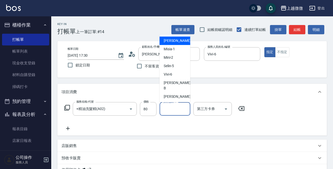
click at [169, 107] on input "技術協助-1" at bounding box center [175, 109] width 26 height 9
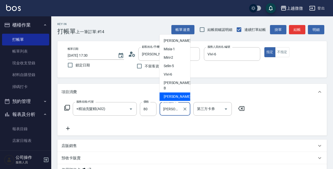
drag, startPoint x: 177, startPoint y: 112, endPoint x: 163, endPoint y: 110, distance: 15.1
click at [163, 110] on input "[PERSON_NAME]-11" at bounding box center [171, 109] width 18 height 9
drag, startPoint x: 178, startPoint y: 107, endPoint x: 163, endPoint y: 110, distance: 14.8
click at [168, 109] on input "[PERSON_NAME]-11" at bounding box center [171, 109] width 18 height 9
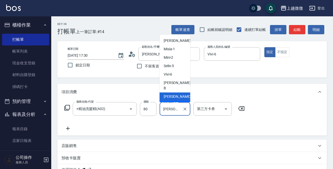
drag, startPoint x: 162, startPoint y: 109, endPoint x: 179, endPoint y: 109, distance: 17.2
click at [179, 109] on input "[PERSON_NAME]-11" at bounding box center [171, 109] width 18 height 9
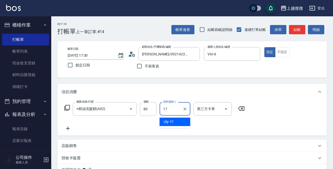
type input "Uly-17"
click at [71, 130] on icon at bounding box center [67, 129] width 13 height 6
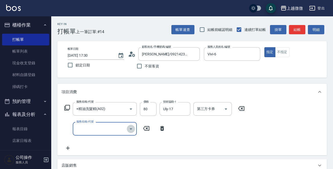
click at [130, 128] on icon "Open" at bounding box center [131, 129] width 6 height 6
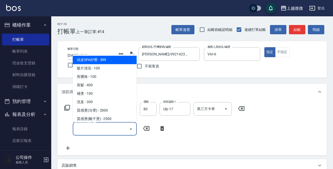
scroll to position [77, 0]
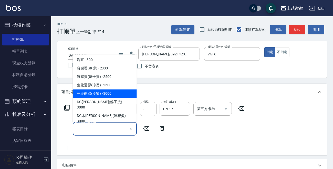
click at [117, 94] on span "完美曲線(冷燙) - 3000" at bounding box center [105, 94] width 64 height 8
type input "完美曲線(冷燙)(C06)"
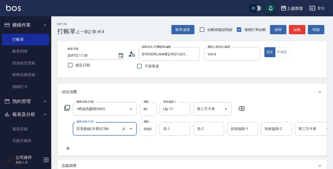
click at [154, 127] on input "3000" at bounding box center [148, 129] width 17 height 14
type input "2625"
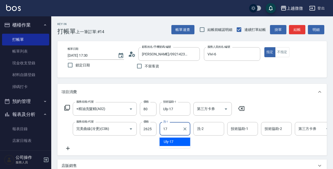
type input "Uly-17"
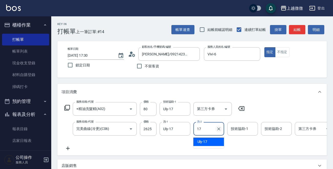
type input "Uly-17"
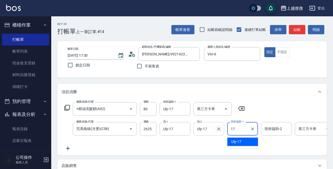
type input "Uly-17"
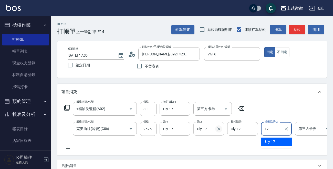
type input "Uly-17"
click at [67, 148] on icon at bounding box center [67, 149] width 13 height 6
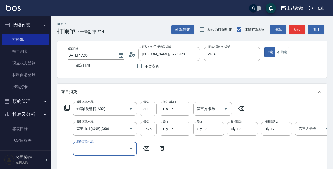
click at [131, 151] on icon "Open" at bounding box center [131, 149] width 6 height 6
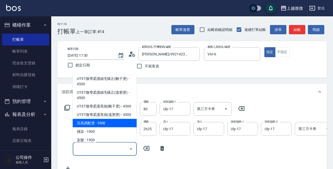
scroll to position [230, 0]
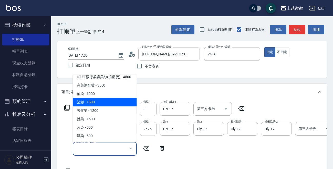
click at [113, 98] on span "染髮 - 1500" at bounding box center [105, 102] width 64 height 8
type input "染髮(D02)"
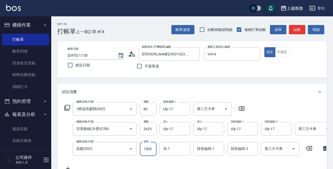
click at [151, 148] on input "1500" at bounding box center [148, 149] width 17 height 14
type input "1725"
click at [204, 151] on input "技術協助-1" at bounding box center [209, 149] width 26 height 9
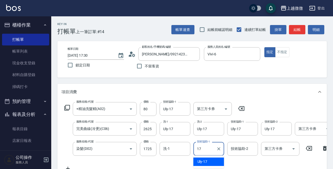
type input "Uly-17"
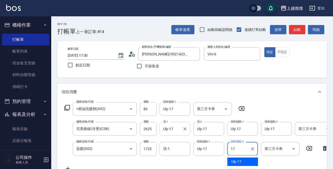
type input "Uly-17"
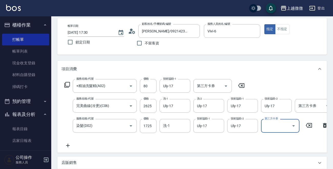
scroll to position [51, 0]
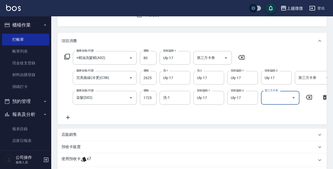
click at [65, 117] on icon at bounding box center [67, 118] width 13 height 6
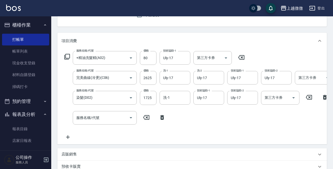
click at [67, 56] on icon at bounding box center [67, 57] width 6 height 6
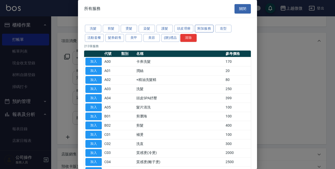
click at [204, 25] on button "附加服務" at bounding box center [204, 29] width 19 height 8
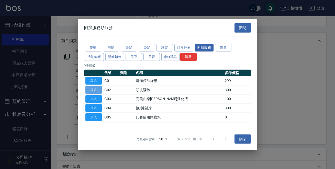
click at [89, 90] on button "加入" at bounding box center [93, 90] width 16 height 8
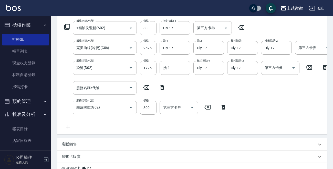
scroll to position [77, 0]
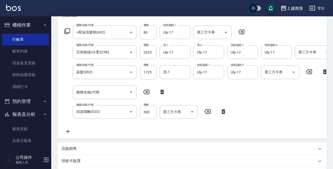
click at [164, 91] on icon at bounding box center [162, 92] width 13 height 6
type input "頭皮隔離(G02)"
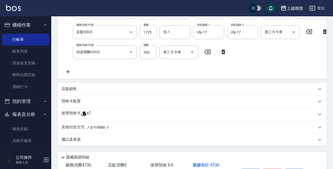
scroll to position [154, 0]
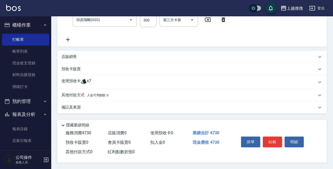
click at [87, 80] on icon at bounding box center [84, 82] width 6 height 6
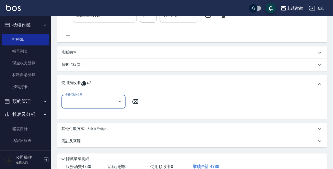
scroll to position [0, 0]
click at [120, 105] on icon "Open" at bounding box center [119, 102] width 6 height 6
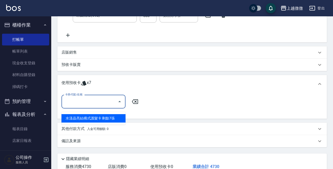
click at [116, 119] on div "水漾晶亮結構式護髮卡 剩餘7張" at bounding box center [93, 118] width 64 height 8
type input "水漾晶亮結構式護髮卡"
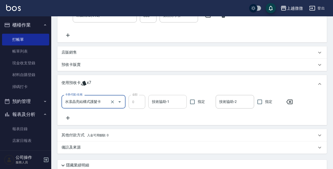
click at [159, 106] on input "技術協助-1" at bounding box center [168, 102] width 34 height 9
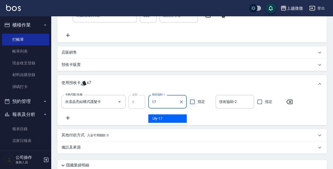
type input "Uly-17"
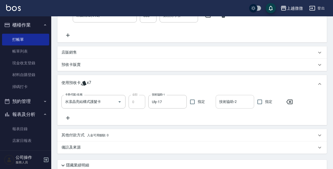
click at [235, 106] on input "技術協助-2" at bounding box center [235, 102] width 34 height 9
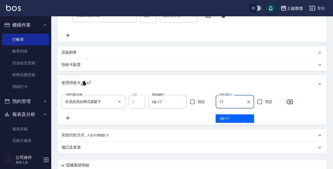
type input "Uly-17"
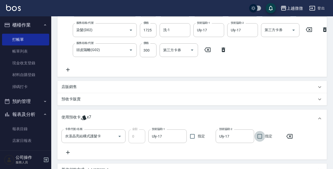
scroll to position [128, 0]
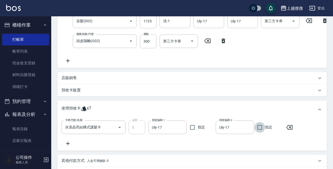
click at [74, 81] on p "店販銷售" at bounding box center [68, 78] width 15 height 5
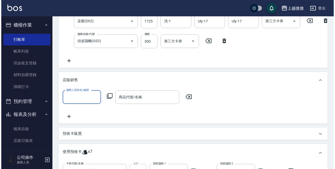
scroll to position [0, 0]
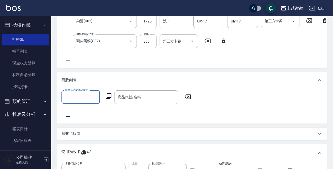
click at [82, 99] on input "服務人員姓名/編號" at bounding box center [81, 97] width 34 height 9
type input "Vivi-6"
click at [106, 99] on icon at bounding box center [109, 96] width 6 height 6
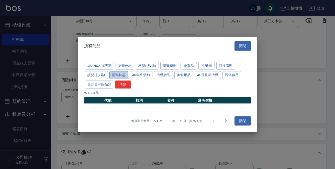
click at [117, 76] on button "活動特惠" at bounding box center [119, 75] width 19 height 8
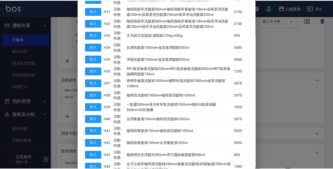
scroll to position [486, 0]
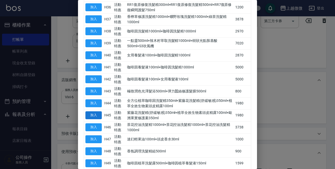
click at [96, 113] on button "加入" at bounding box center [93, 116] width 16 height 8
type input "紫藤花洗髮精(舒緩敏感)350ml+植萃全效生物素頭皮精露100ml+歐洲果實修護素350ml"
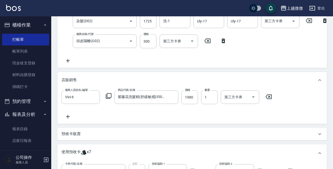
click at [69, 120] on icon at bounding box center [67, 117] width 13 height 6
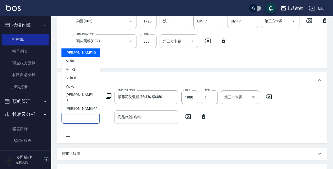
click at [77, 121] on input "服務人員姓名/編號" at bounding box center [81, 117] width 34 height 9
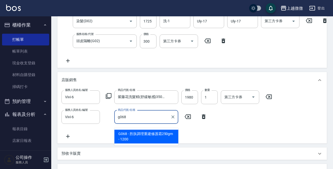
click at [144, 136] on span "G068 - 胜肽調理重建修護霜250gm - 1200" at bounding box center [146, 137] width 64 height 14
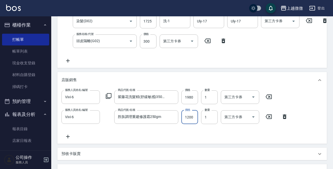
click at [189, 123] on input "1200" at bounding box center [189, 118] width 17 height 14
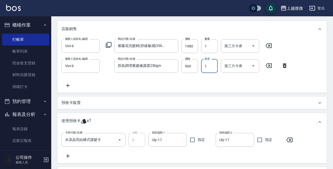
scroll to position [256, 0]
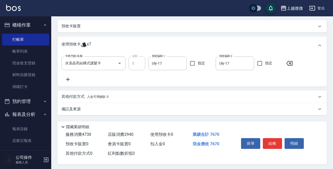
click at [64, 112] on p "備註及來源" at bounding box center [70, 109] width 19 height 5
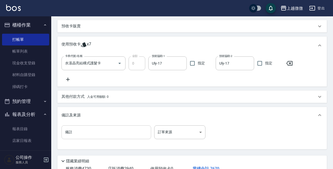
click at [82, 138] on input "備註" at bounding box center [106, 133] width 90 height 14
click at [102, 99] on span "入金可用餘額: 0" at bounding box center [98, 97] width 22 height 4
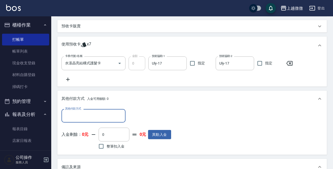
scroll to position [0, 0]
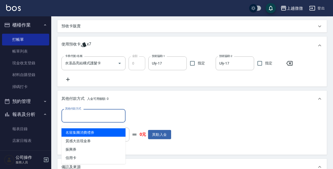
click at [90, 121] on input "其他付款方式" at bounding box center [93, 116] width 59 height 9
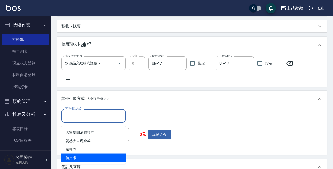
click at [92, 158] on span "信用卡" at bounding box center [93, 158] width 64 height 8
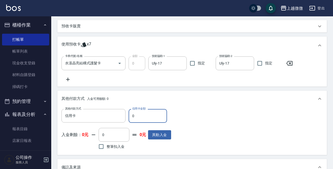
drag, startPoint x: 132, startPoint y: 120, endPoint x: 137, endPoint y: 122, distance: 5.8
click at [137, 122] on input "0" at bounding box center [147, 116] width 38 height 14
drag, startPoint x: 138, startPoint y: 123, endPoint x: 143, endPoint y: 124, distance: 5.0
click at [143, 123] on input "0" at bounding box center [147, 116] width 38 height 14
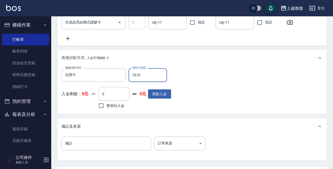
scroll to position [349, 0]
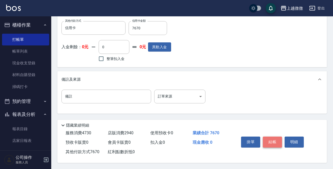
click at [277, 142] on button "結帳" at bounding box center [272, 142] width 19 height 11
click at [277, 142] on div "掛單 結帳 明細" at bounding box center [272, 143] width 67 height 16
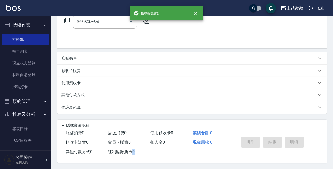
scroll to position [0, 0]
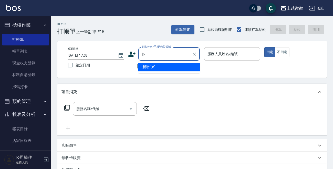
drag, startPoint x: 147, startPoint y: 52, endPoint x: 135, endPoint y: 55, distance: 12.7
click at [135, 55] on div "顧客姓名/手機號碼/編號 j6 顧客姓名/手機號碼/編號" at bounding box center [164, 54] width 72 height 14
click at [135, 55] on icon at bounding box center [132, 54] width 8 height 8
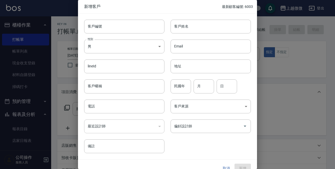
click at [266, 93] on div at bounding box center [167, 84] width 335 height 169
click at [226, 166] on button "取消" at bounding box center [226, 168] width 16 height 9
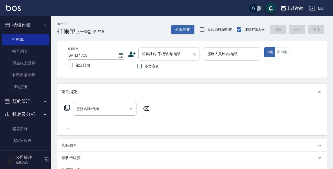
click at [159, 58] on input "顧客姓名/手機號碼/編號" at bounding box center [165, 54] width 49 height 9
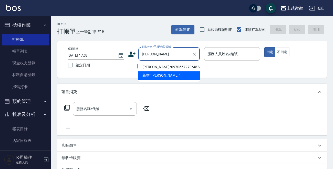
click at [146, 66] on li "[PERSON_NAME]/0970557270/4823" at bounding box center [168, 67] width 61 height 8
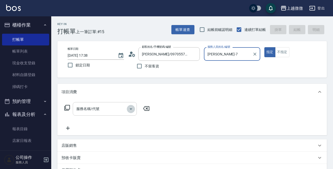
click at [130, 108] on icon "Open" at bounding box center [131, 109] width 6 height 6
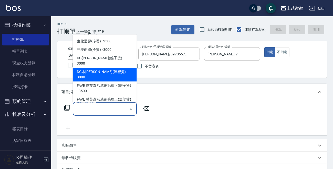
scroll to position [102, 0]
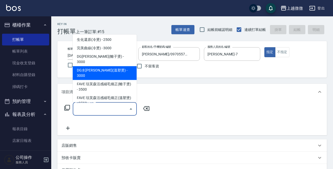
click at [115, 66] on span "DG水[PERSON_NAME](溫塑燙) - 3000" at bounding box center [105, 73] width 64 height 14
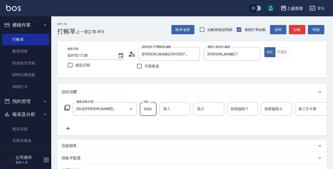
click at [151, 108] on input "3000" at bounding box center [148, 109] width 17 height 14
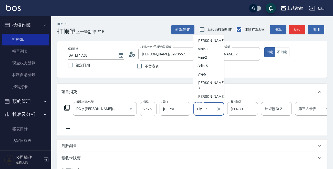
scroll to position [52, 0]
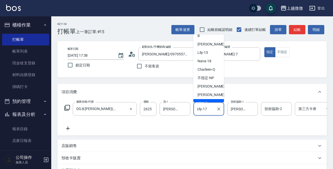
drag, startPoint x: 211, startPoint y: 111, endPoint x: 197, endPoint y: 114, distance: 14.3
click at [197, 114] on div "Uly-17 洗-2" at bounding box center [208, 109] width 31 height 14
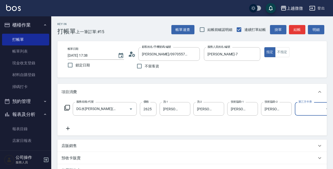
scroll to position [26, 0]
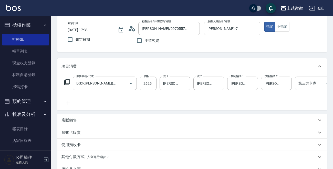
click at [64, 123] on p "店販銷售" at bounding box center [68, 120] width 15 height 5
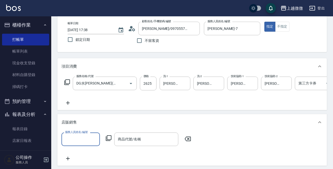
scroll to position [0, 0]
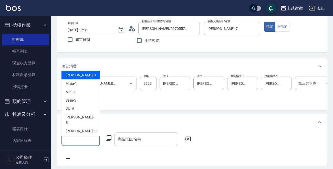
click at [91, 144] on input "服務人員姓名/編號" at bounding box center [81, 139] width 34 height 9
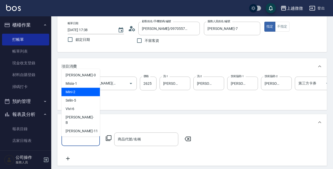
click at [170, 108] on div "服務名稱/代號 DG水[PERSON_NAME](溫塑燙)(C08) 服務名稱/代號 價格 2625 價格 洗-1 Kristin-11 洗-1 洗-2 [P…" at bounding box center [191, 93] width 269 height 36
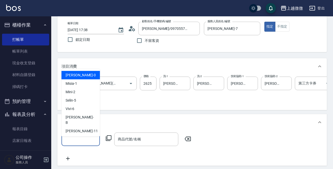
click at [73, 144] on input "服務人員姓名/編號" at bounding box center [81, 139] width 34 height 9
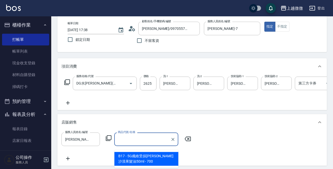
click at [148, 159] on div "服務人員姓名/編號 [PERSON_NAME]-7 服務人員姓名/編號 商品代號/名稱 商品代號/名稱" at bounding box center [191, 147] width 261 height 29
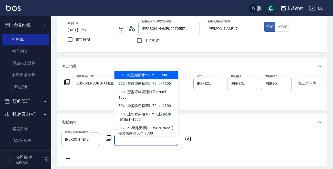
click at [144, 144] on input "商品代號/名稱" at bounding box center [145, 139] width 59 height 9
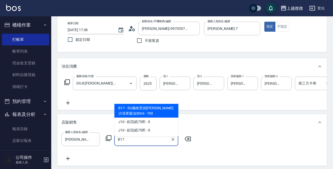
click at [148, 112] on span "B17 - 5G纖維受損[PERSON_NAME]沙漠果髮油50ml - 700" at bounding box center [146, 111] width 64 height 14
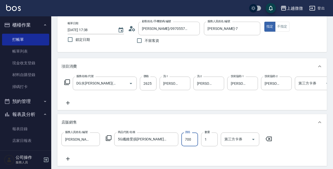
click at [189, 146] on input "700" at bounding box center [189, 140] width 17 height 14
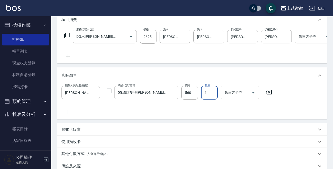
scroll to position [136, 0]
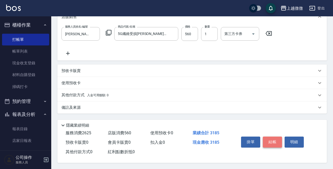
click at [272, 140] on button "結帳" at bounding box center [272, 142] width 19 height 11
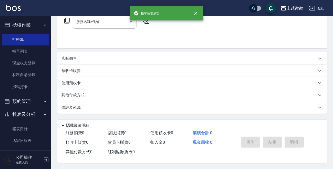
scroll to position [0, 0]
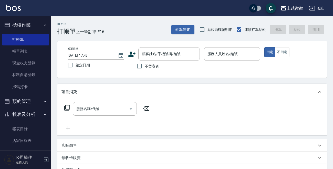
click at [187, 95] on div "項目消費" at bounding box center [191, 92] width 269 height 16
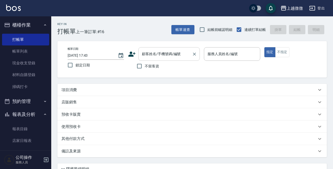
click at [150, 53] on input "顧客姓名/手機號碼/編號" at bounding box center [165, 54] width 49 height 9
click at [257, 91] on div "項目消費" at bounding box center [188, 90] width 255 height 5
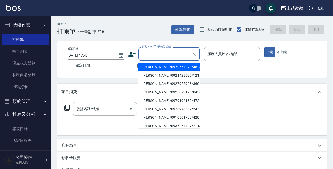
click at [154, 52] on input "顧客姓名/手機號碼/編號" at bounding box center [165, 54] width 49 height 9
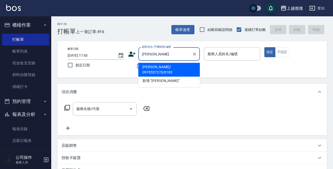
click at [160, 66] on li "[PERSON_NAME]/ 0970557270/0183" at bounding box center [168, 70] width 61 height 14
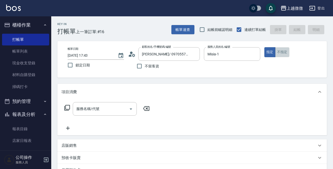
drag, startPoint x: 284, startPoint y: 52, endPoint x: 264, endPoint y: 60, distance: 21.3
click at [283, 52] on button "不指定" at bounding box center [282, 52] width 14 height 10
click at [129, 112] on icon "Open" at bounding box center [131, 109] width 6 height 6
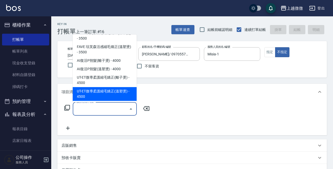
scroll to position [230, 0]
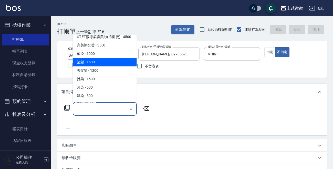
click at [104, 58] on span "染髮 - 1500" at bounding box center [105, 62] width 64 height 8
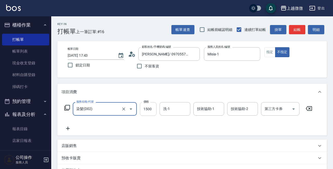
click at [152, 109] on input "1500" at bounding box center [148, 109] width 17 height 14
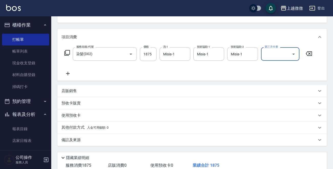
scroll to position [89, 0]
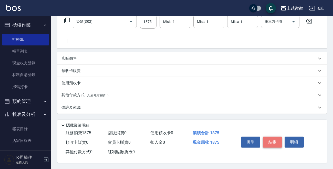
click at [272, 141] on button "結帳" at bounding box center [272, 142] width 19 height 11
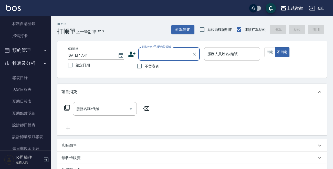
scroll to position [0, 0]
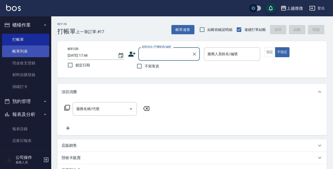
drag, startPoint x: 13, startPoint y: 49, endPoint x: 20, endPoint y: 51, distance: 7.2
click at [13, 49] on link "帳單列表" at bounding box center [25, 52] width 47 height 12
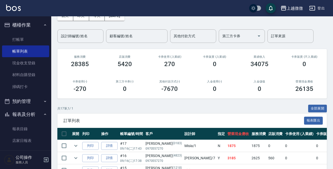
scroll to position [102, 0]
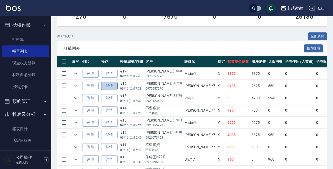
click at [107, 87] on link "詳情" at bounding box center [109, 86] width 16 height 8
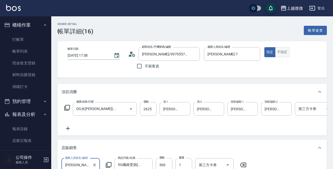
click at [279, 52] on button "不指定" at bounding box center [282, 52] width 14 height 10
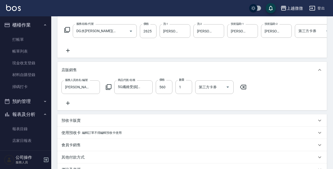
scroll to position [147, 0]
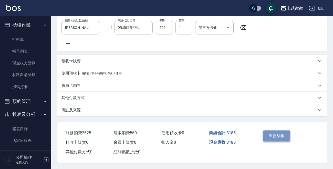
click at [280, 135] on button "重新結帳" at bounding box center [276, 136] width 27 height 11
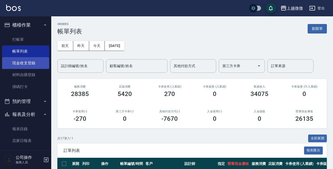
click at [27, 65] on link "現金收支登錄" at bounding box center [25, 63] width 47 height 12
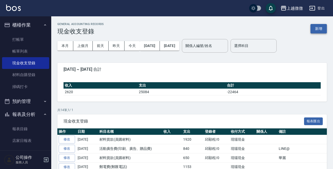
click at [321, 28] on button "新增" at bounding box center [318, 28] width 16 height 9
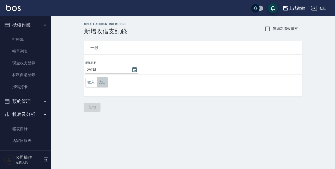
click at [105, 83] on button "支出" at bounding box center [103, 82] width 12 height 10
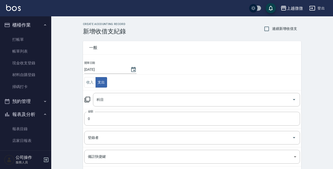
click at [88, 98] on icon at bounding box center [87, 100] width 6 height 6
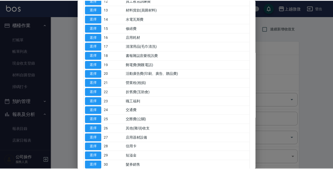
scroll to position [136, 0]
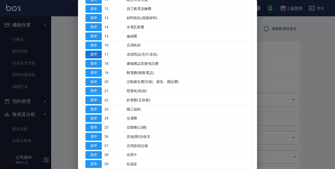
click at [94, 53] on button "選擇" at bounding box center [93, 55] width 16 height 8
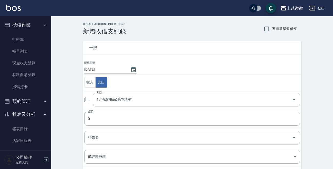
scroll to position [56, 0]
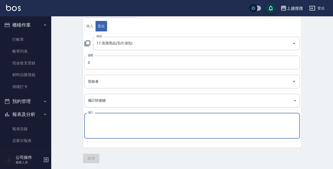
click at [90, 122] on textarea "備註" at bounding box center [192, 125] width 208 height 17
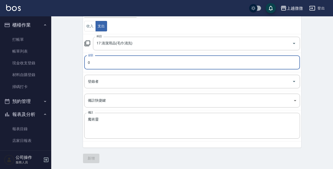
click at [73, 64] on div "CREATE ACCOUNTING RECORD 新增收借支紀錄 連續新增收借支 一般 開單日期 [DATE] 收入 支出 科目 17 清潔用品(毛巾清洗) …" at bounding box center [192, 65] width 282 height 210
drag, startPoint x: 85, startPoint y: 60, endPoint x: 104, endPoint y: 63, distance: 18.7
click at [104, 63] on input "0" at bounding box center [192, 63] width 216 height 14
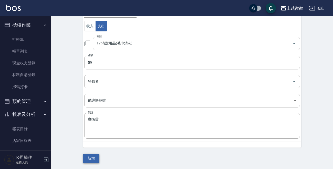
click at [90, 156] on button "新增" at bounding box center [91, 158] width 16 height 9
click at [90, 156] on div "一般 開單日期 [DATE] 收入 支出 科目 17 清潔用品(毛巾清洗) 科目 金額 59 金額 登錄者 登錄者 備註快捷鍵 ​ 備註快捷鍵 備註 魔術靈 …" at bounding box center [192, 71] width 218 height 185
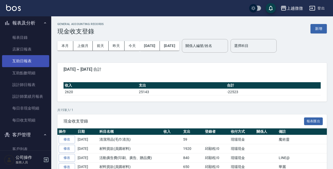
scroll to position [91, 0]
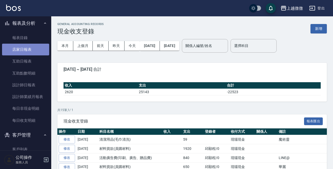
click at [32, 45] on link "店家日報表" at bounding box center [25, 50] width 47 height 12
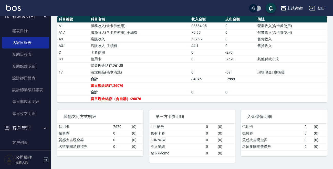
scroll to position [66, 0]
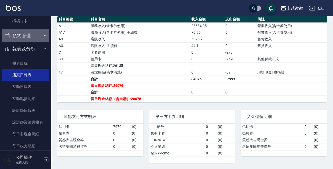
click at [45, 35] on button "預約管理" at bounding box center [25, 35] width 47 height 13
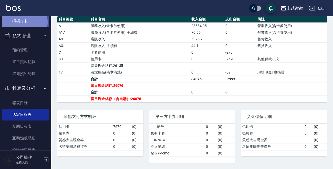
click at [18, 22] on link "掃碼打卡" at bounding box center [25, 21] width 47 height 12
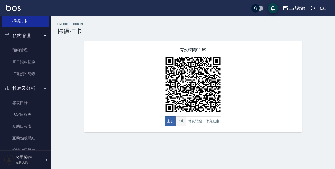
click at [180, 120] on button "下班" at bounding box center [181, 122] width 11 height 10
